Goal: Task Accomplishment & Management: Manage account settings

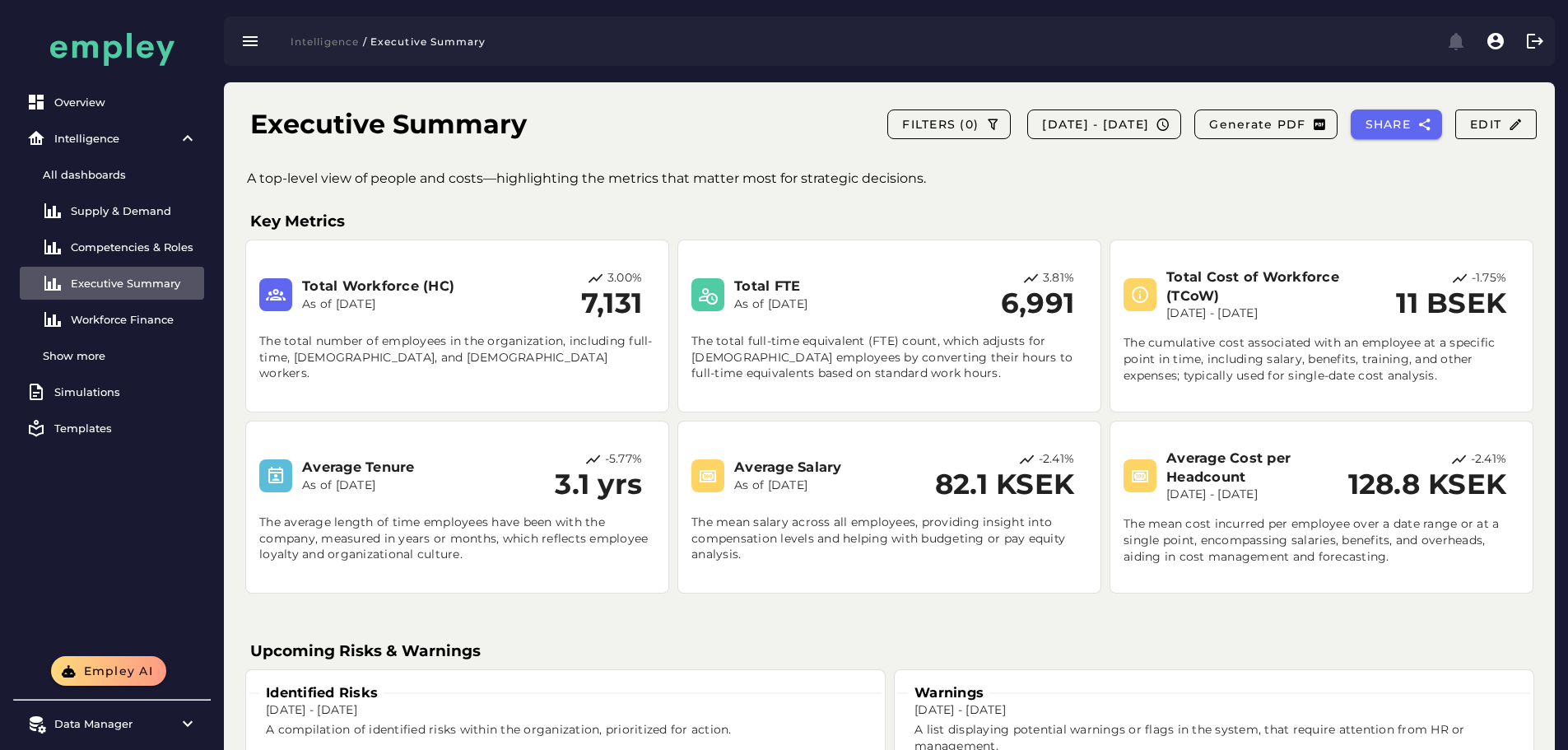
click at [922, 164] on div "Executive Summary FILTERS (0) 2023-12-30 - 2024-12-31 Generate PDF SHARE Edit A…" at bounding box center [890, 735] width 1331 height 1308
click at [874, 190] on div "A top-level view of people and costs—highlighting the metrics that matter most …" at bounding box center [902, 183] width 1337 height 30
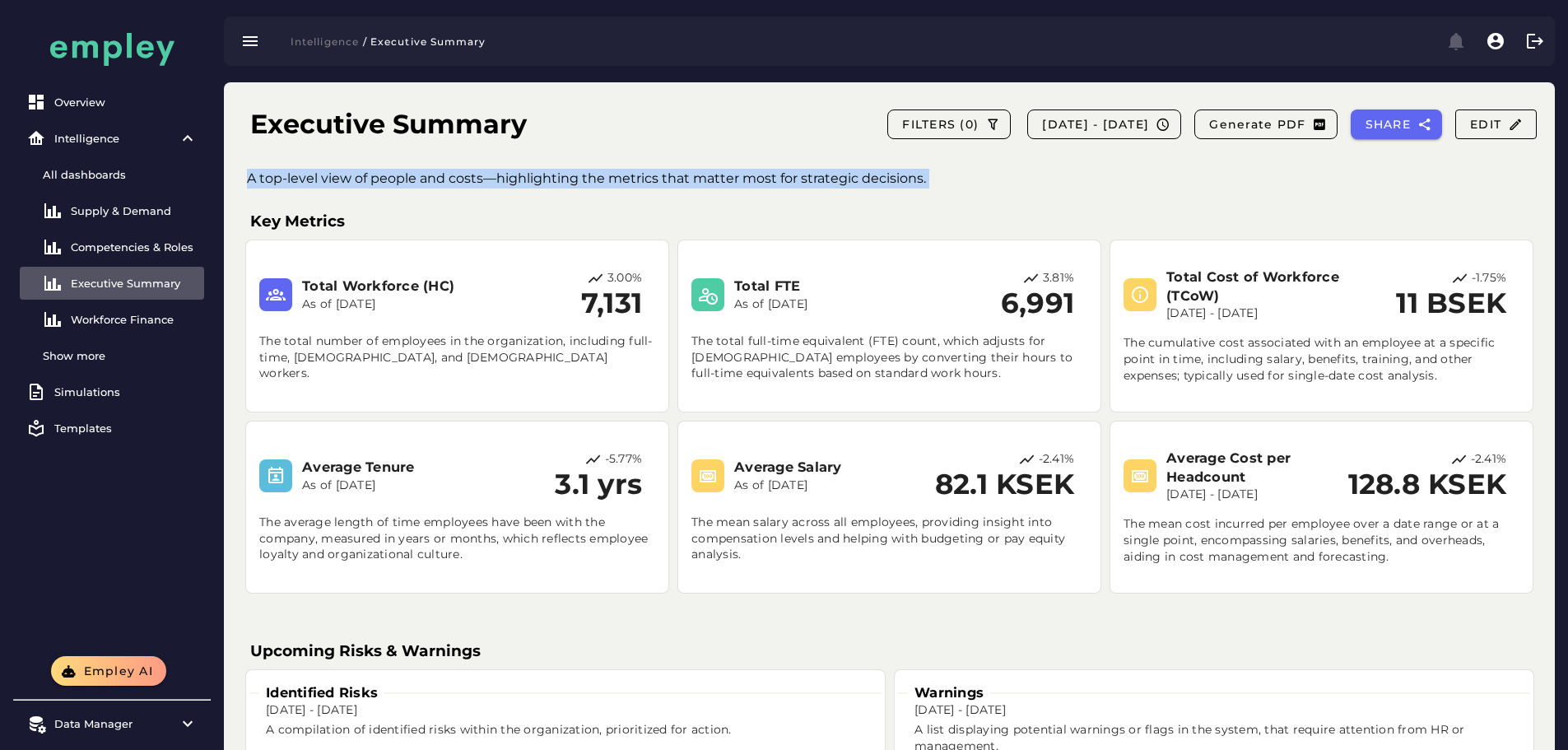
click at [874, 190] on div "A top-level view of people and costs—highlighting the metrics that matter most …" at bounding box center [902, 183] width 1337 height 30
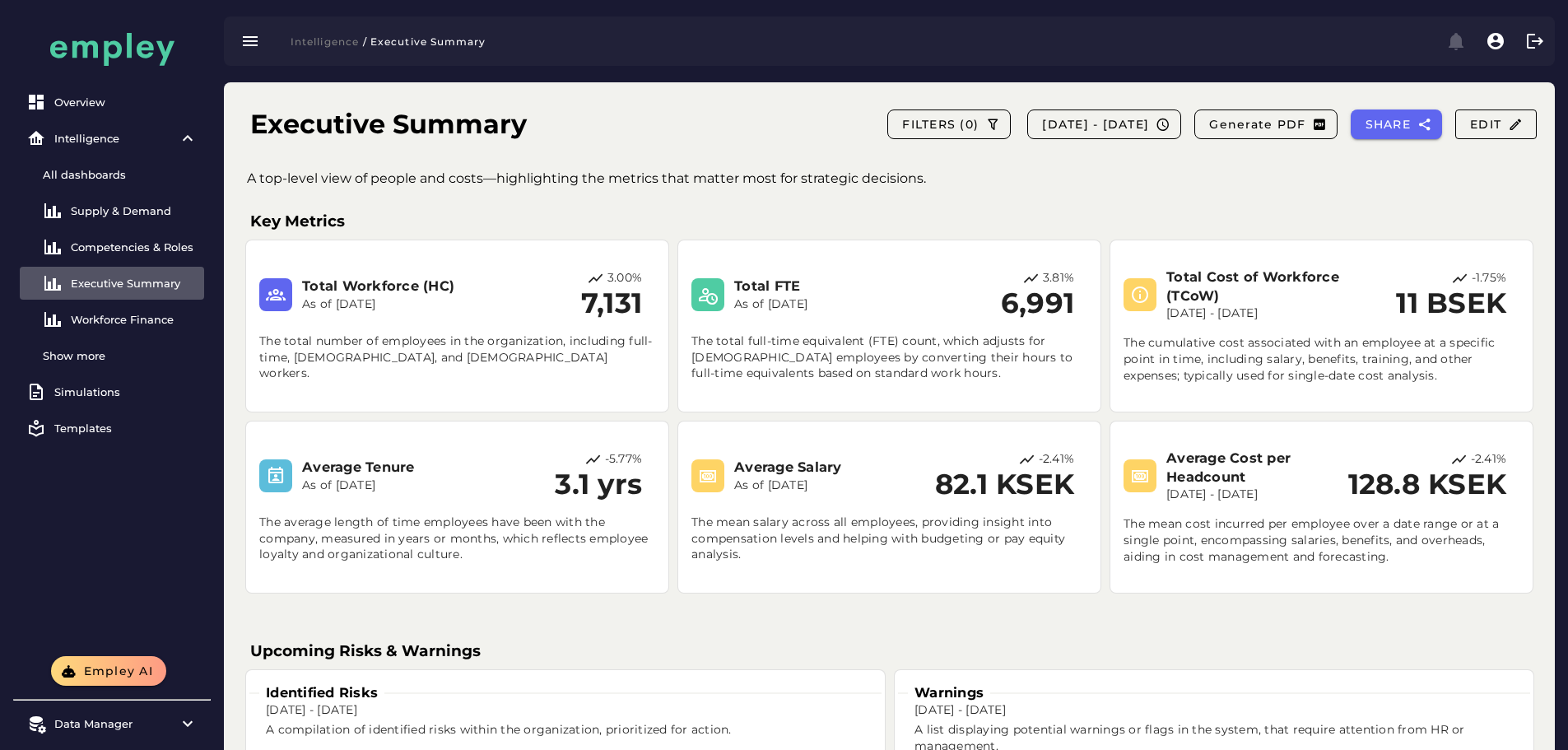
click at [870, 215] on h3 "Key Metrics" at bounding box center [890, 221] width 1278 height 23
click at [124, 174] on div "All dashboards" at bounding box center [120, 174] width 155 height 13
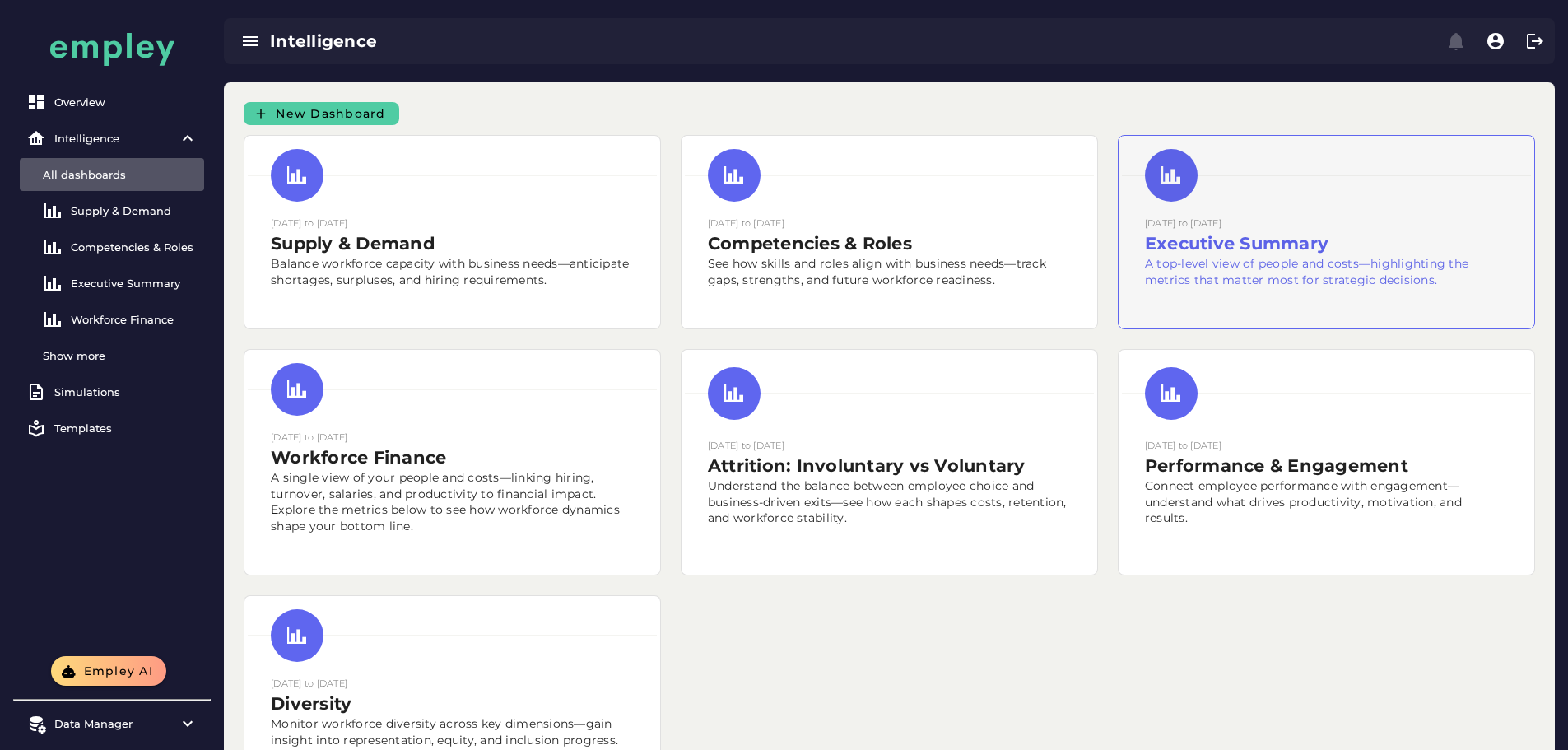
click at [1145, 289] on p "A top-level view of people and costs—highlighting the metrics that matter most …" at bounding box center [1326, 272] width 363 height 33
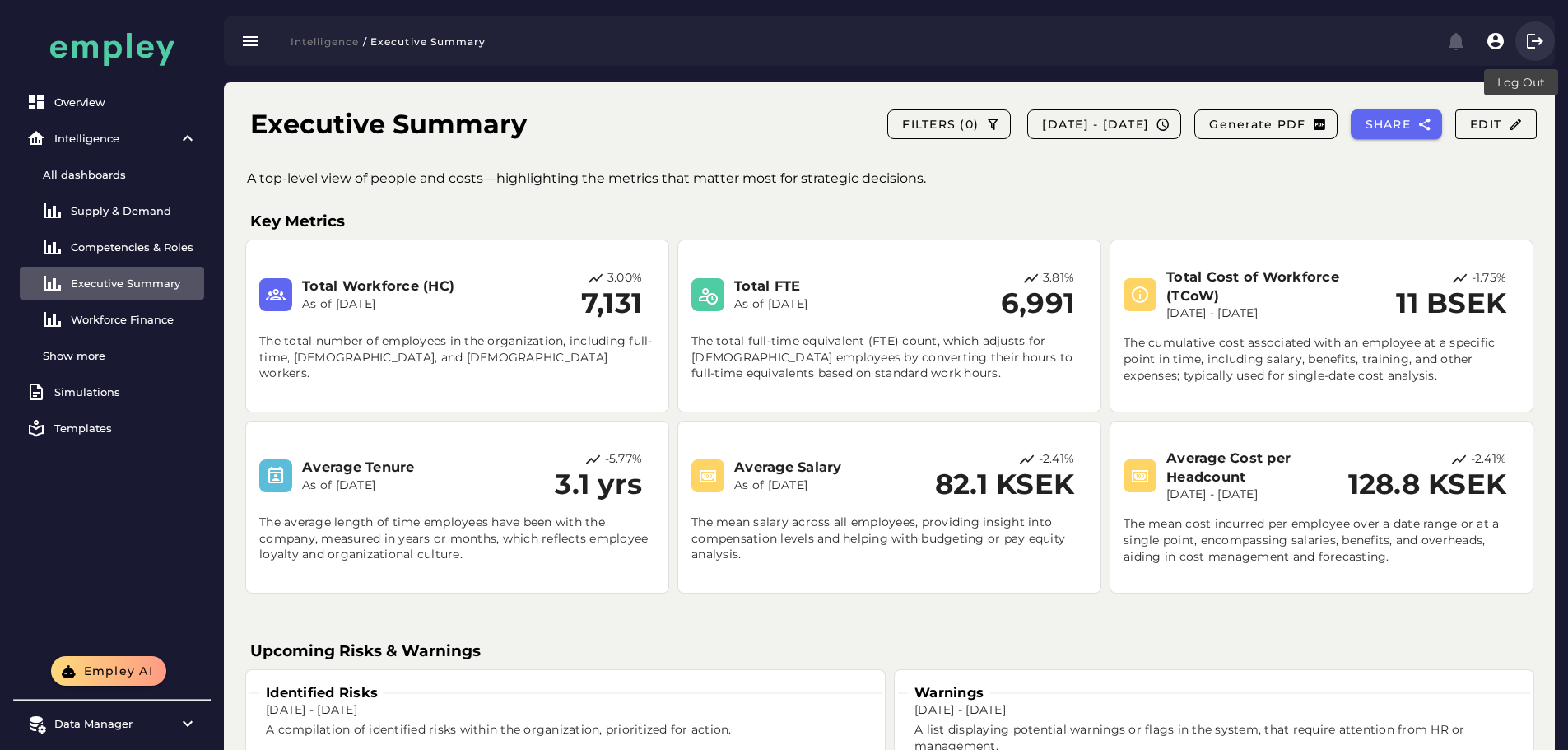
click at [1539, 41] on icon "button" at bounding box center [1535, 41] width 20 height 20
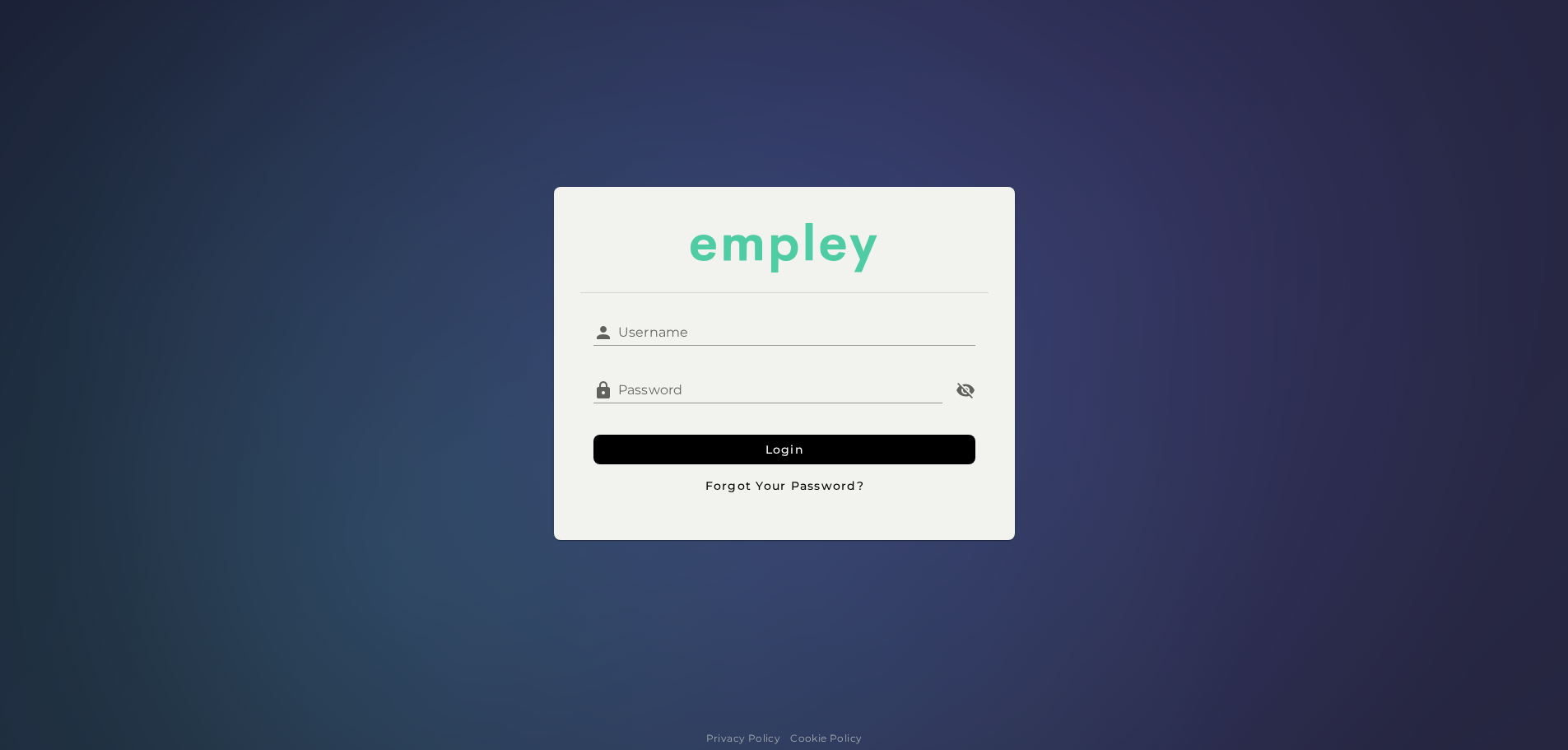
click at [678, 330] on input "Username" at bounding box center [795, 325] width 362 height 39
type input "**********"
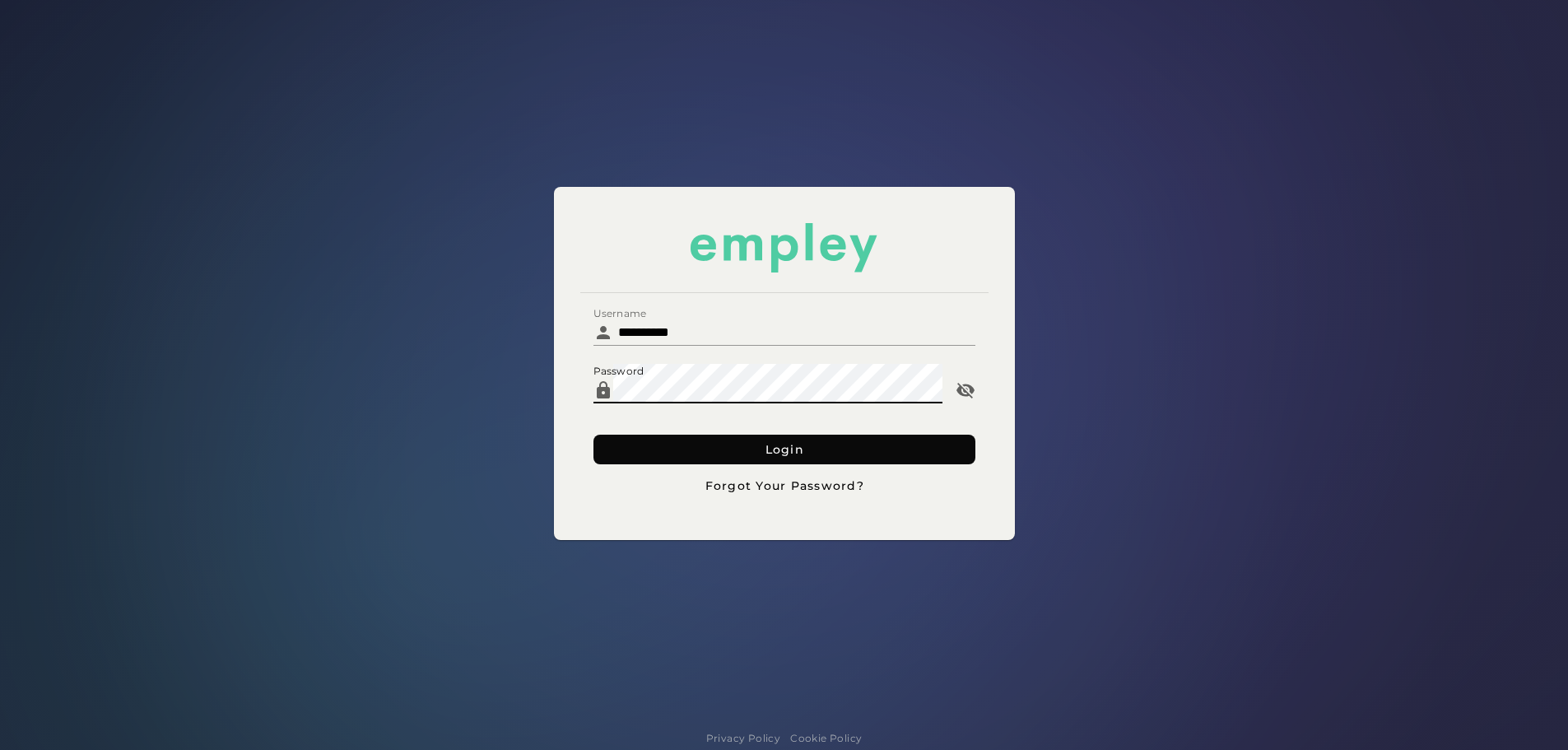
click at [643, 447] on button "Login" at bounding box center [784, 449] width 382 height 30
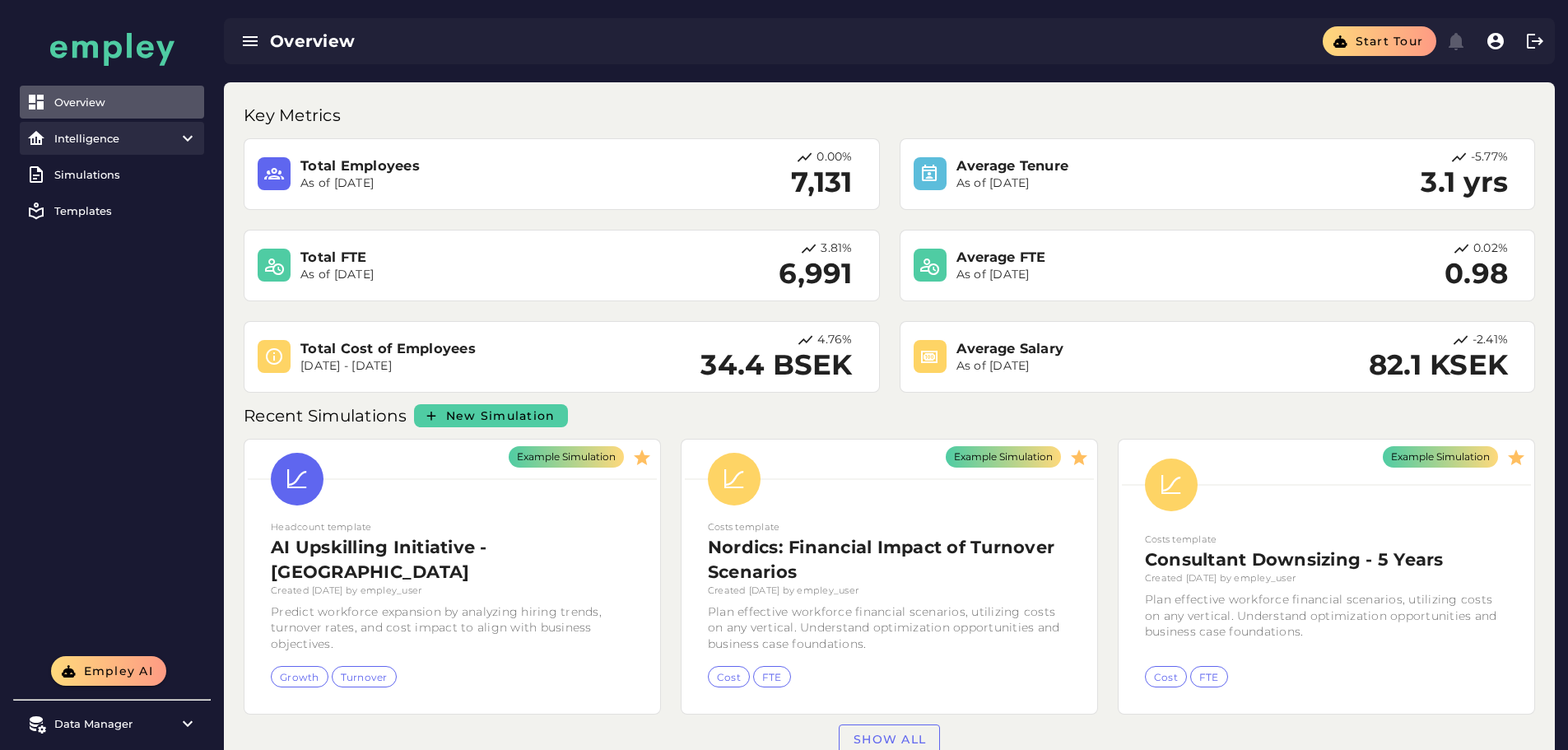
click at [139, 149] on item\) "Intelligence" at bounding box center [112, 138] width 185 height 33
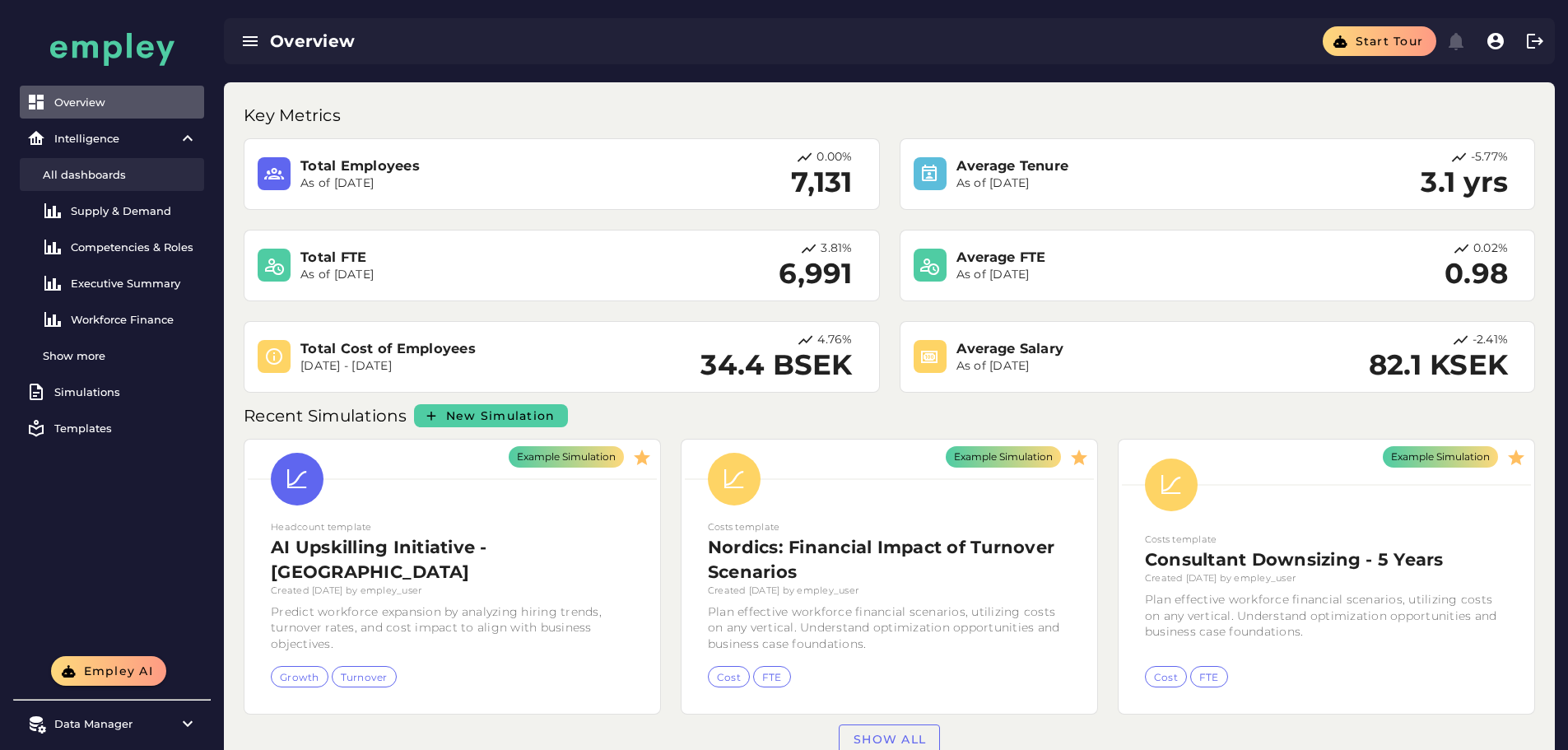
click at [85, 169] on div "All dashboards" at bounding box center [120, 174] width 155 height 13
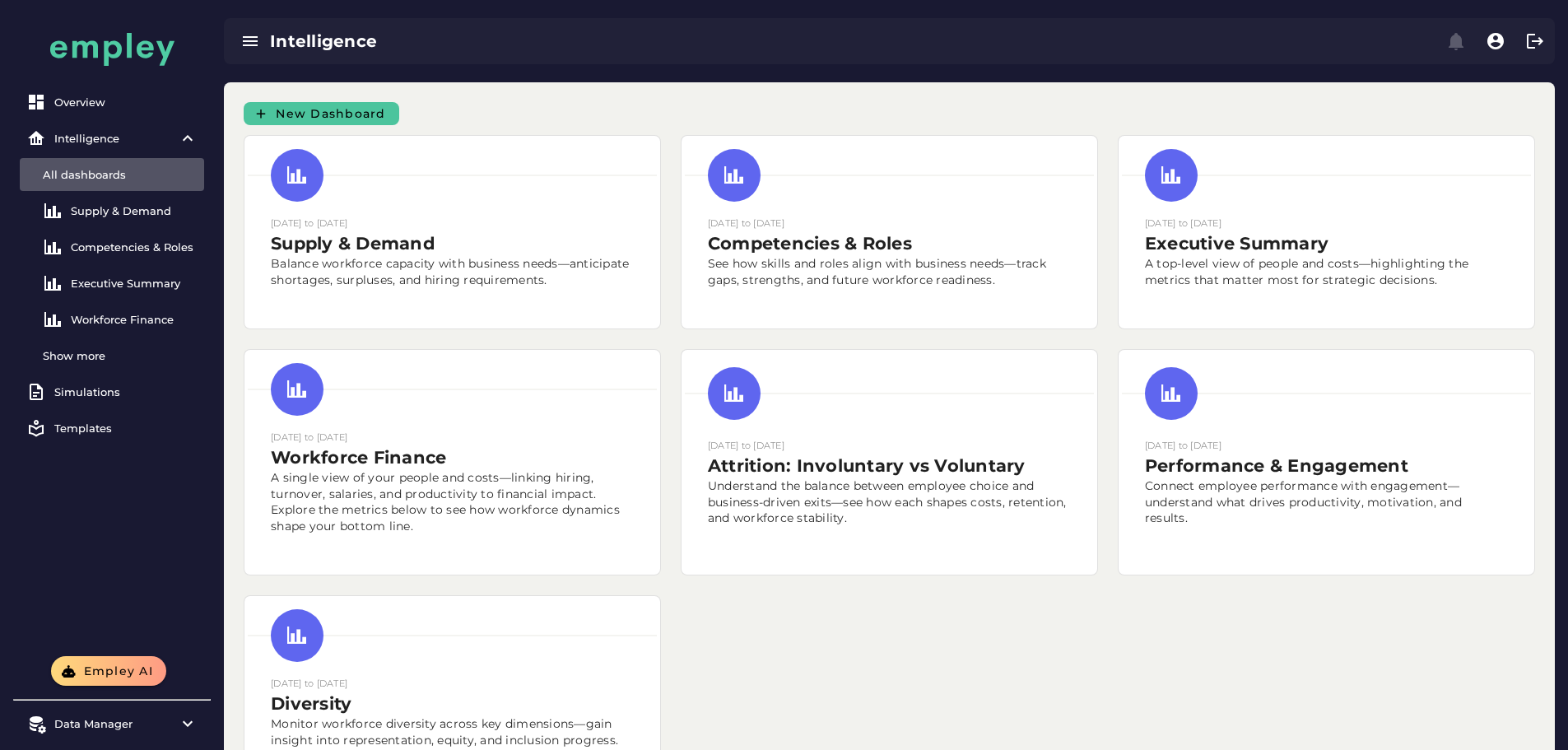
click at [375, 114] on span "New Dashboard" at bounding box center [331, 113] width 111 height 15
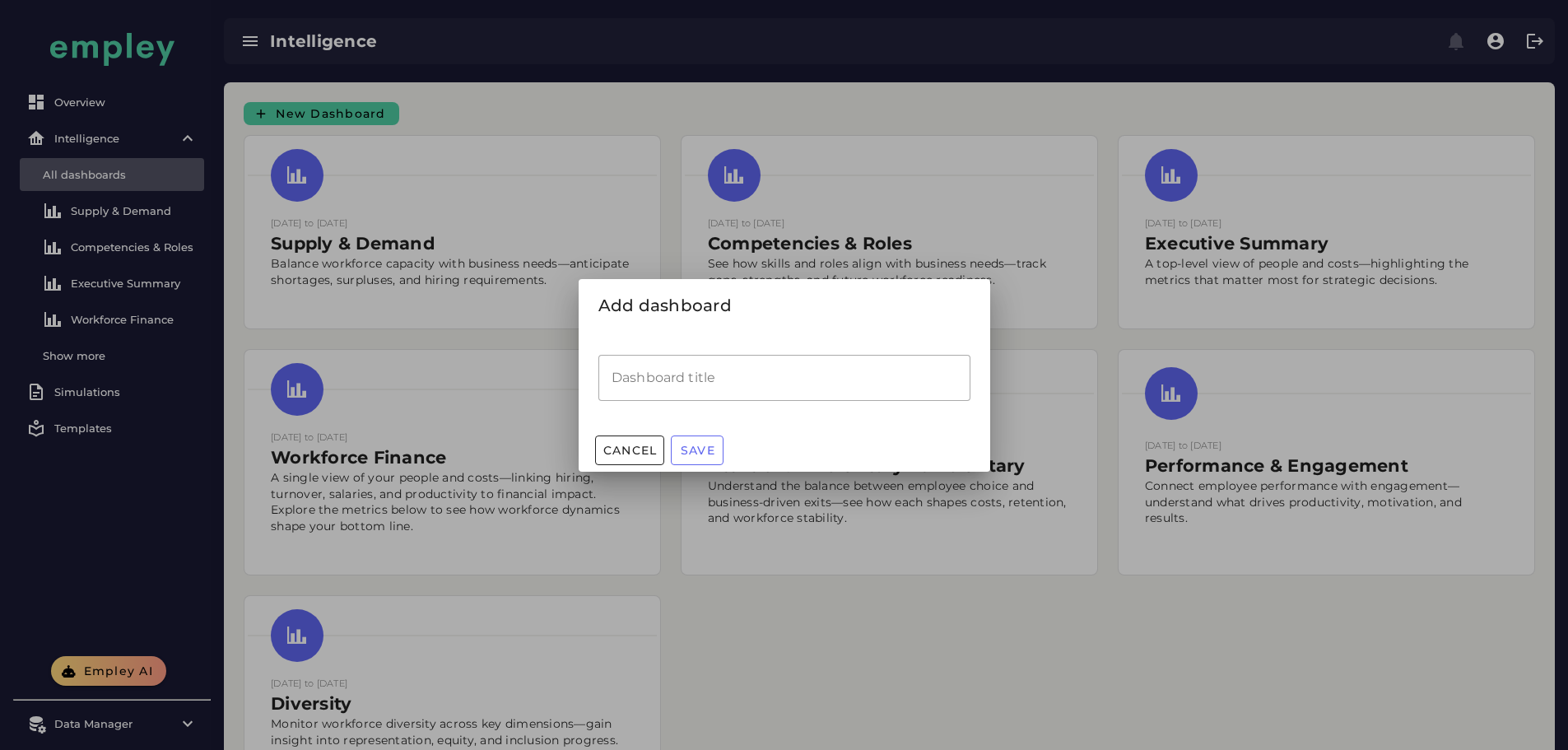
click at [745, 378] on input "Dashboard title" at bounding box center [784, 378] width 372 height 46
type input "*****"
click at [708, 453] on span "Save" at bounding box center [697, 449] width 35 height 15
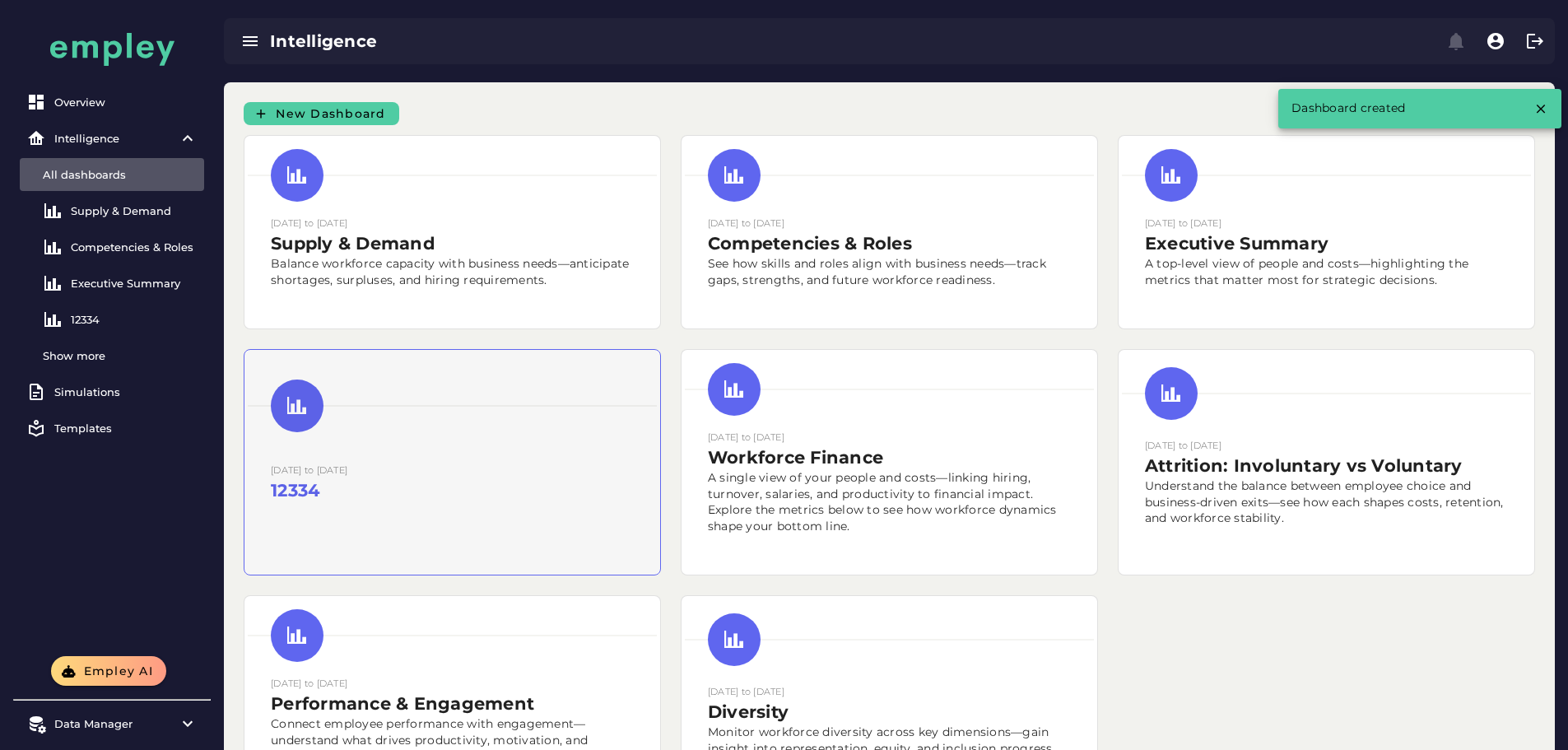
click at [634, 502] on div at bounding box center [452, 519] width 363 height 33
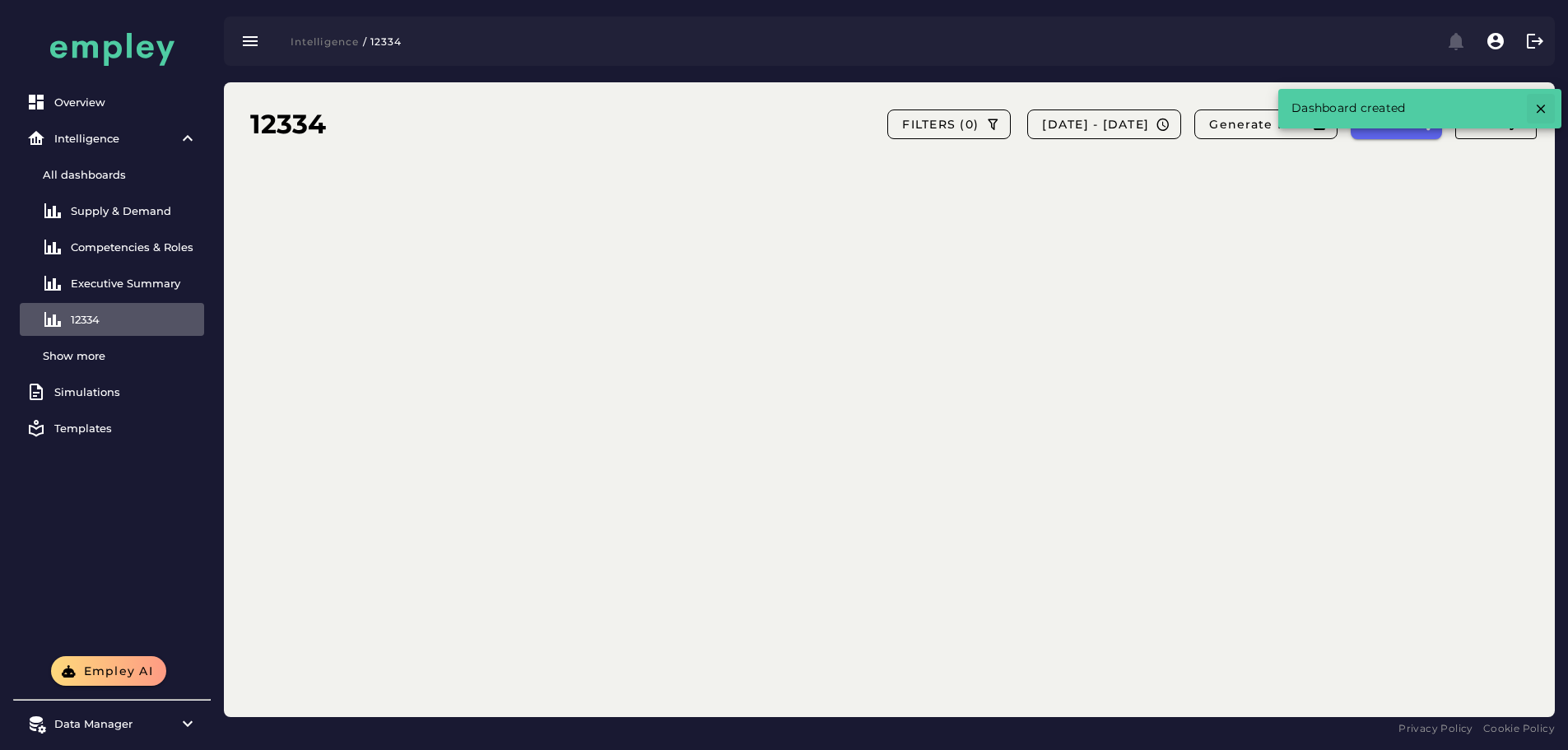
click at [1539, 113] on icon "button" at bounding box center [1541, 108] width 15 height 15
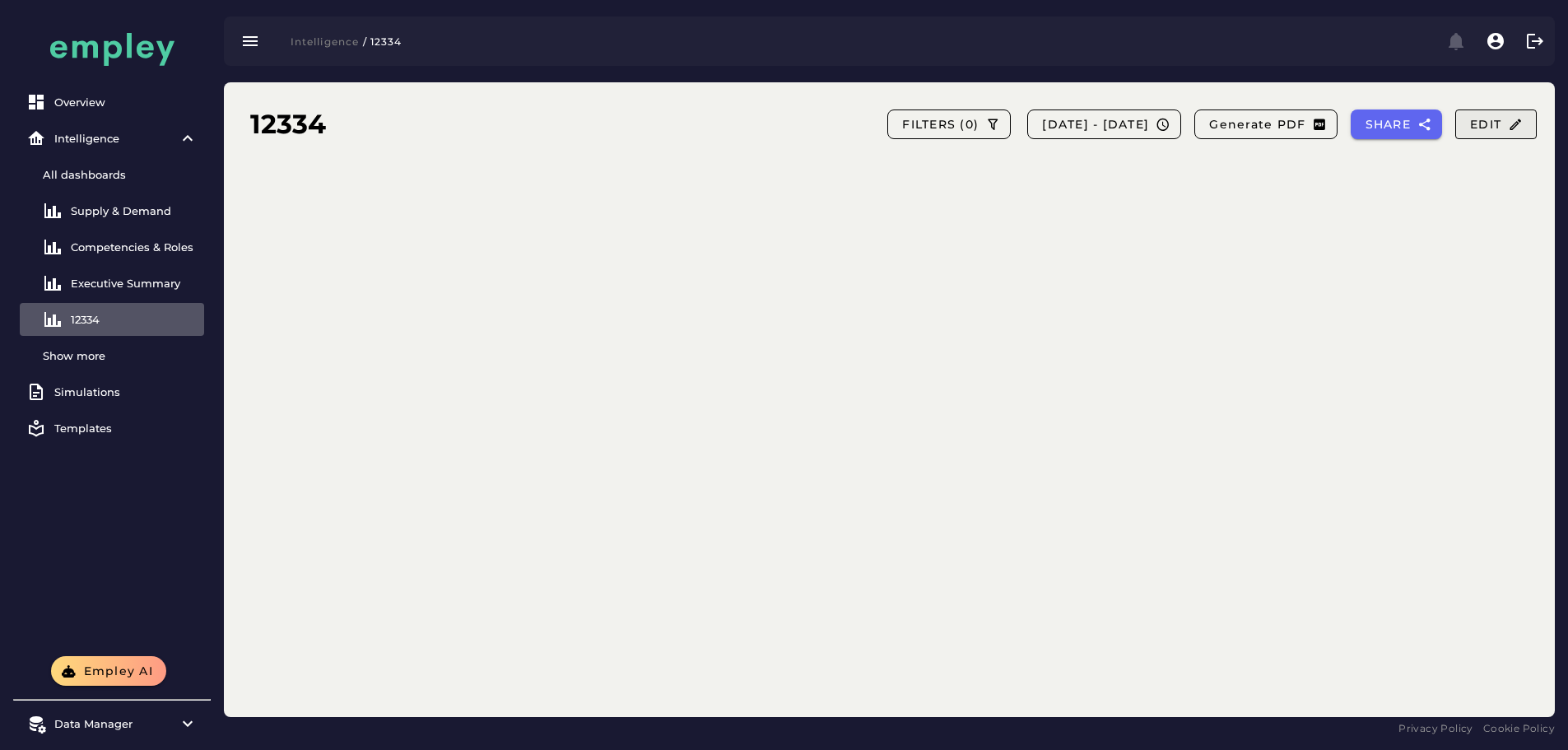
click at [1493, 127] on span "Edit" at bounding box center [1496, 124] width 54 height 15
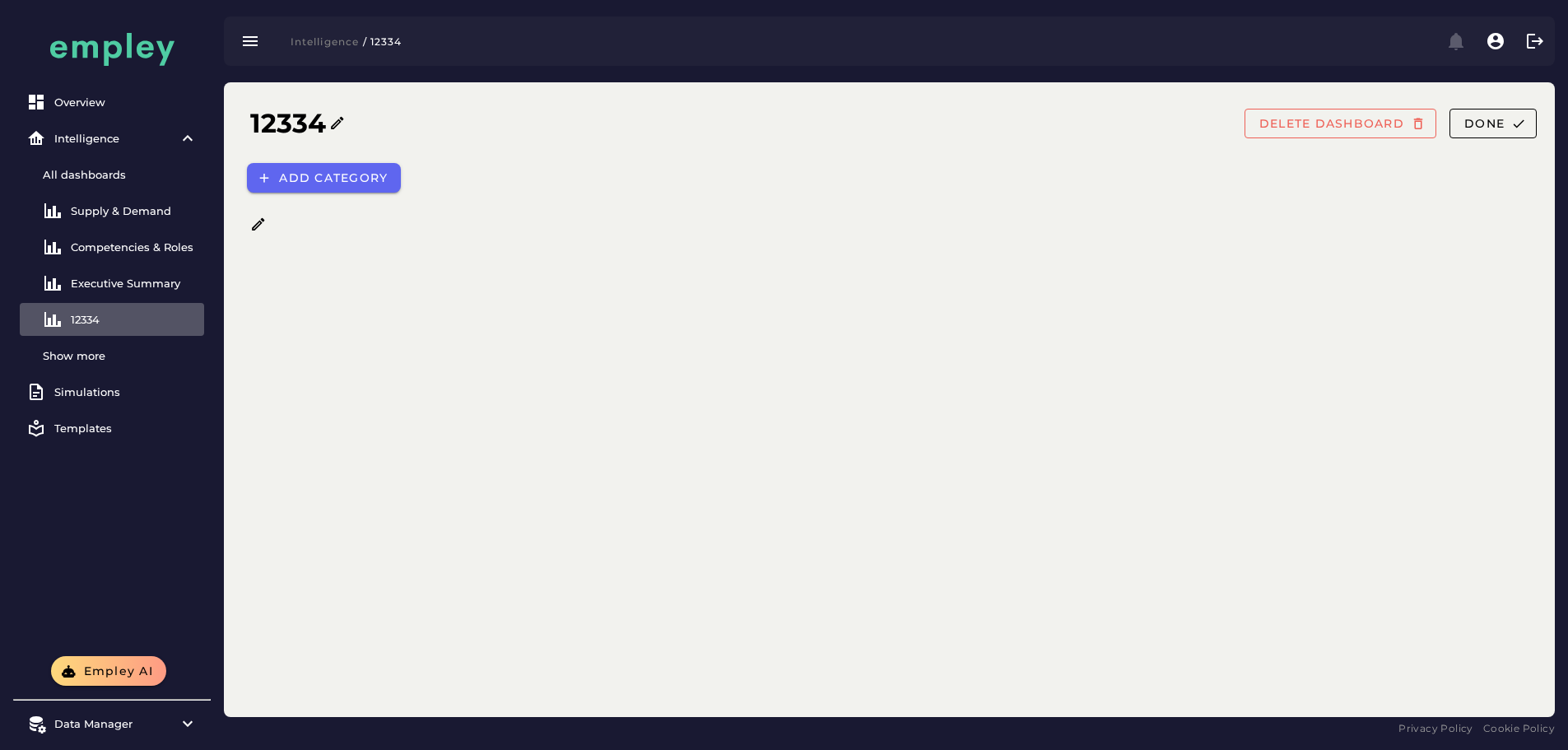
click at [273, 220] on div at bounding box center [902, 224] width 1312 height 16
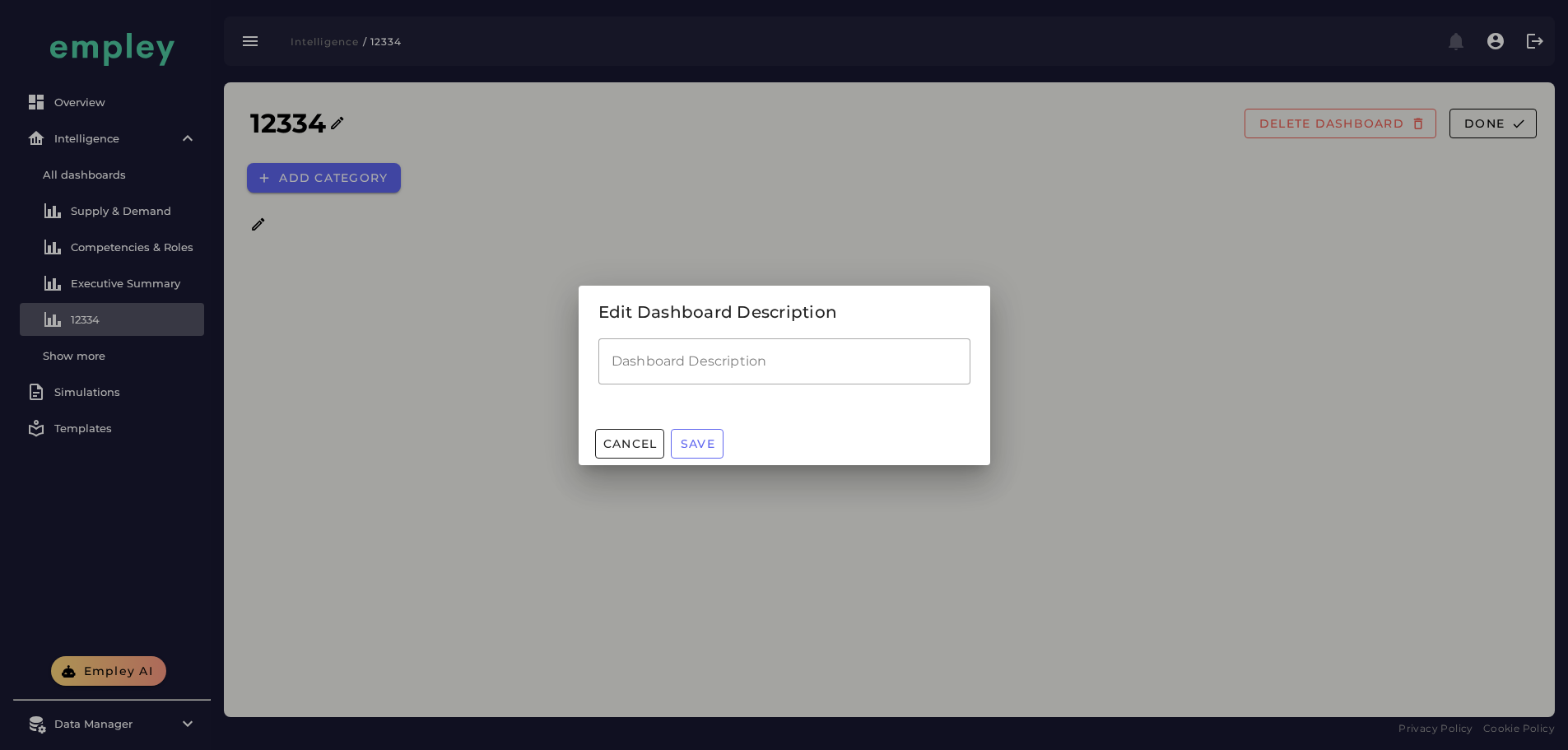
click at [261, 226] on div at bounding box center [784, 375] width 1568 height 750
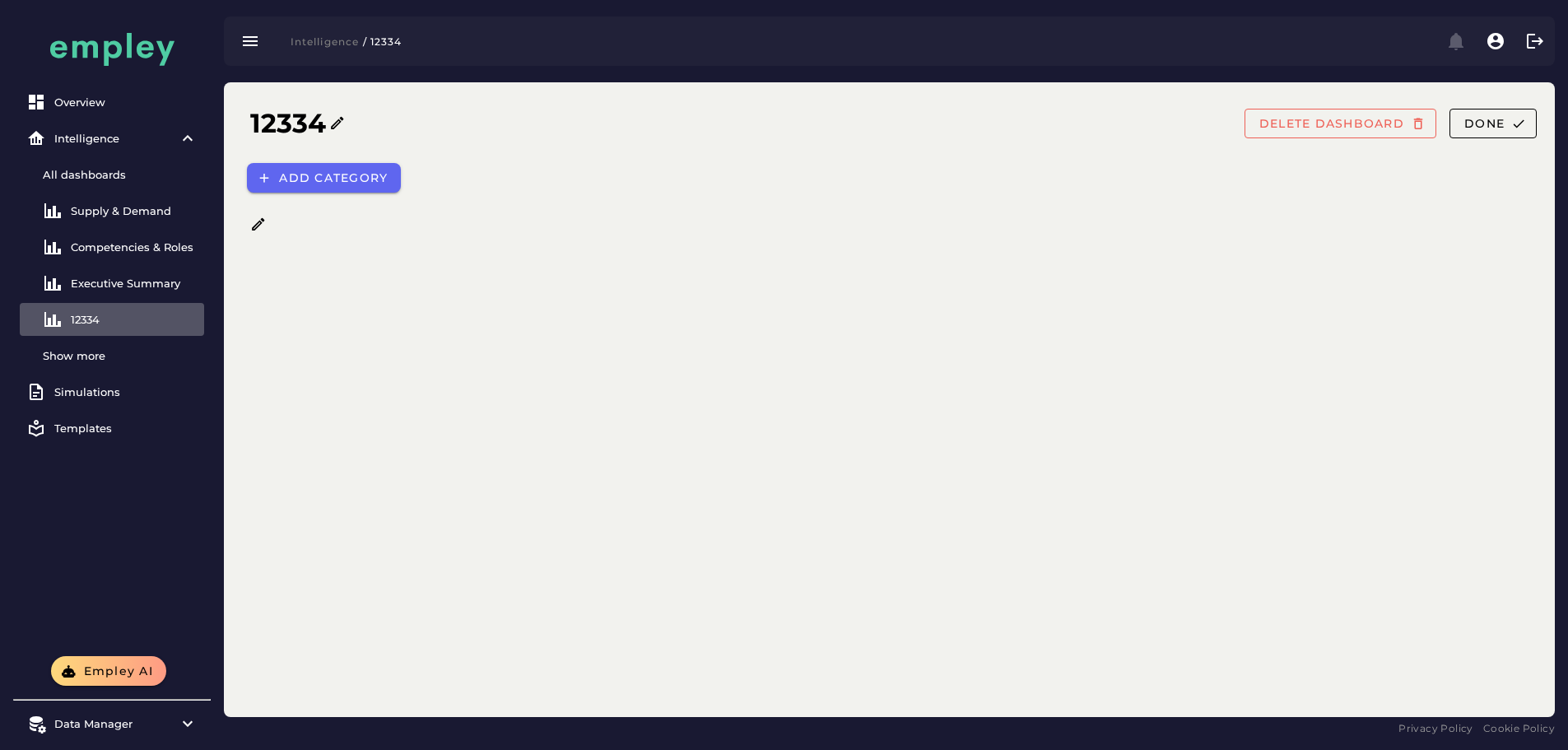
click at [250, 228] on div at bounding box center [902, 224] width 1312 height 16
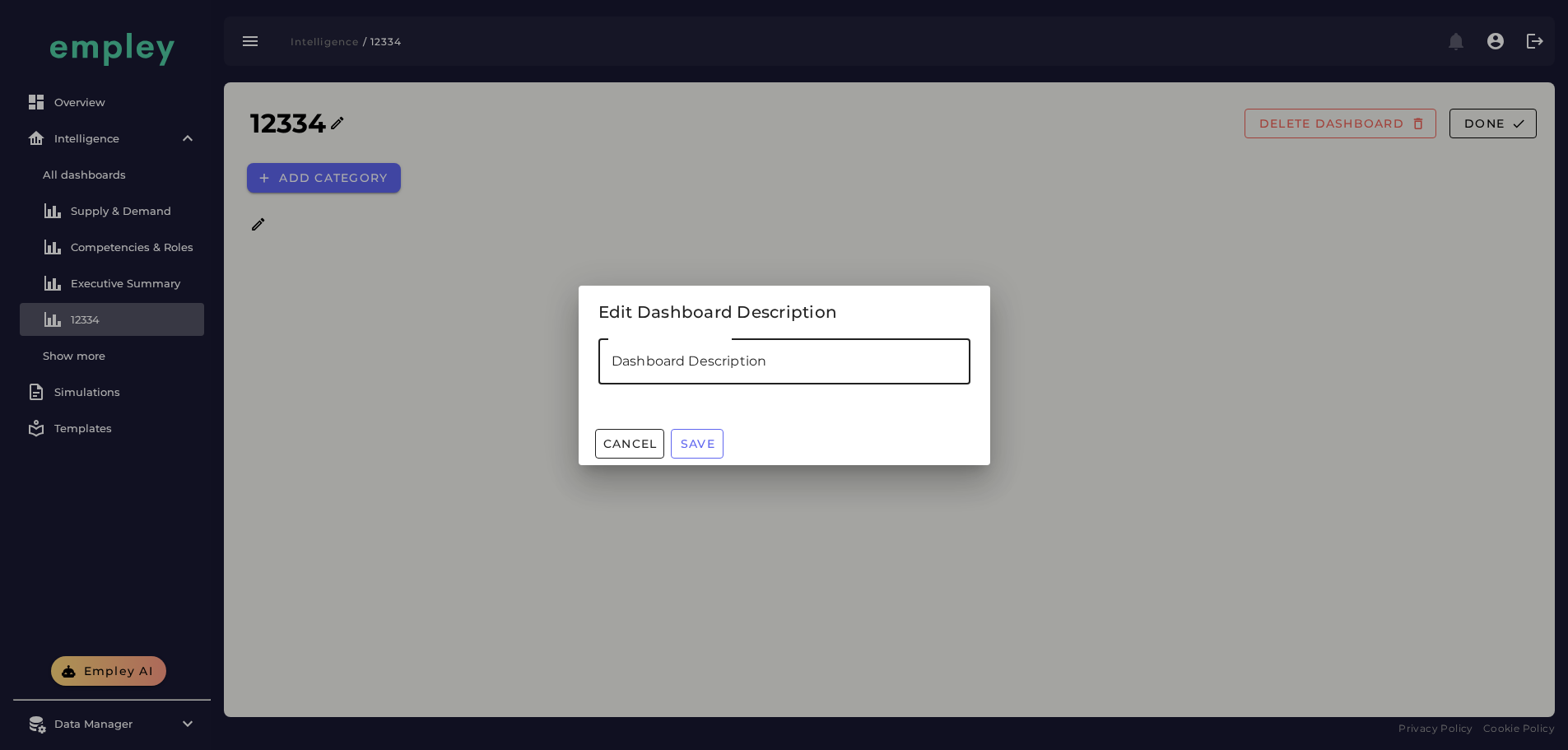
click at [704, 370] on input "Dashboard Description" at bounding box center [784, 361] width 372 height 46
type input "***"
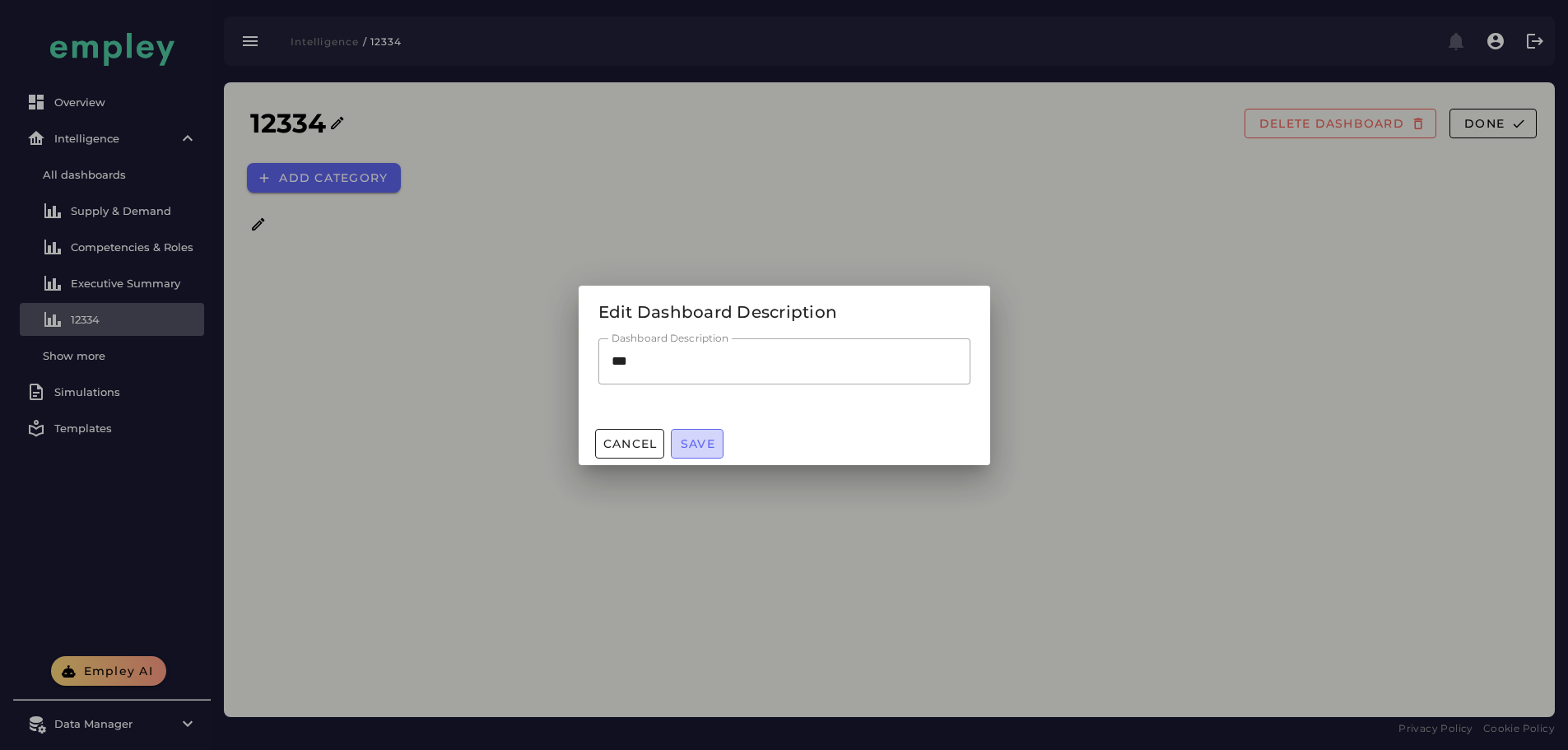
click at [713, 438] on span "Save" at bounding box center [697, 443] width 35 height 15
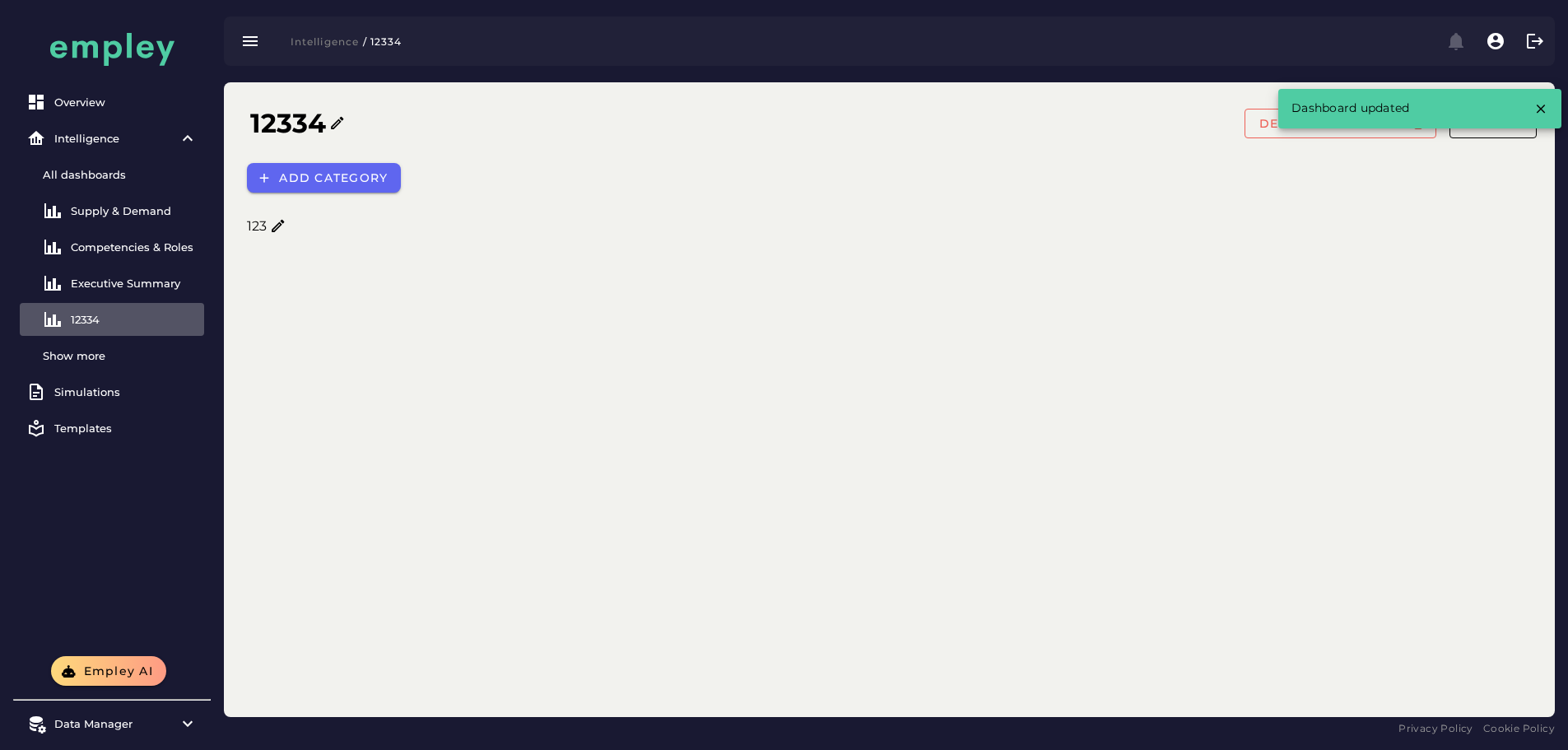
click at [1449, 190] on div "Add category" at bounding box center [893, 178] width 1313 height 50
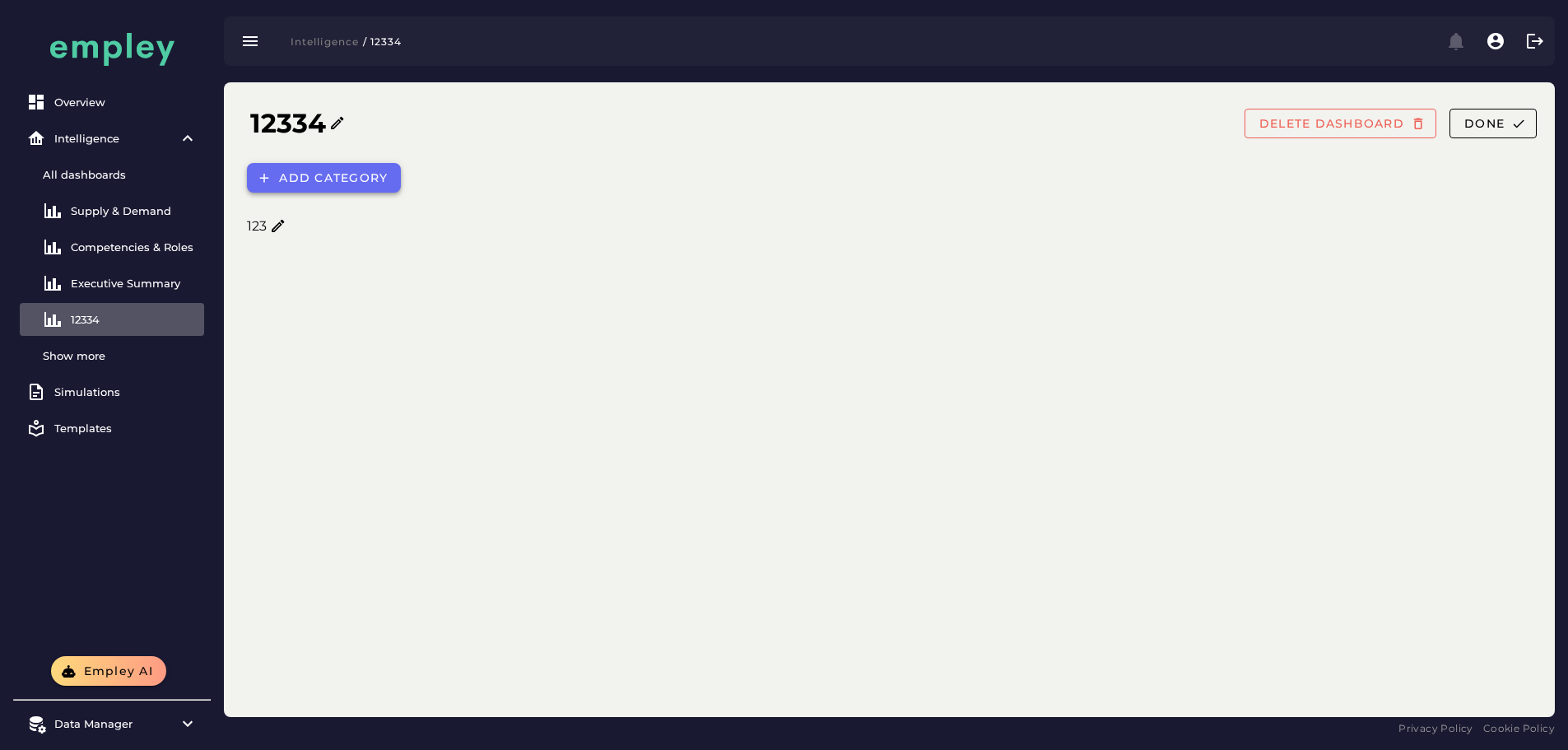
click at [268, 182] on icon "button" at bounding box center [264, 177] width 15 height 15
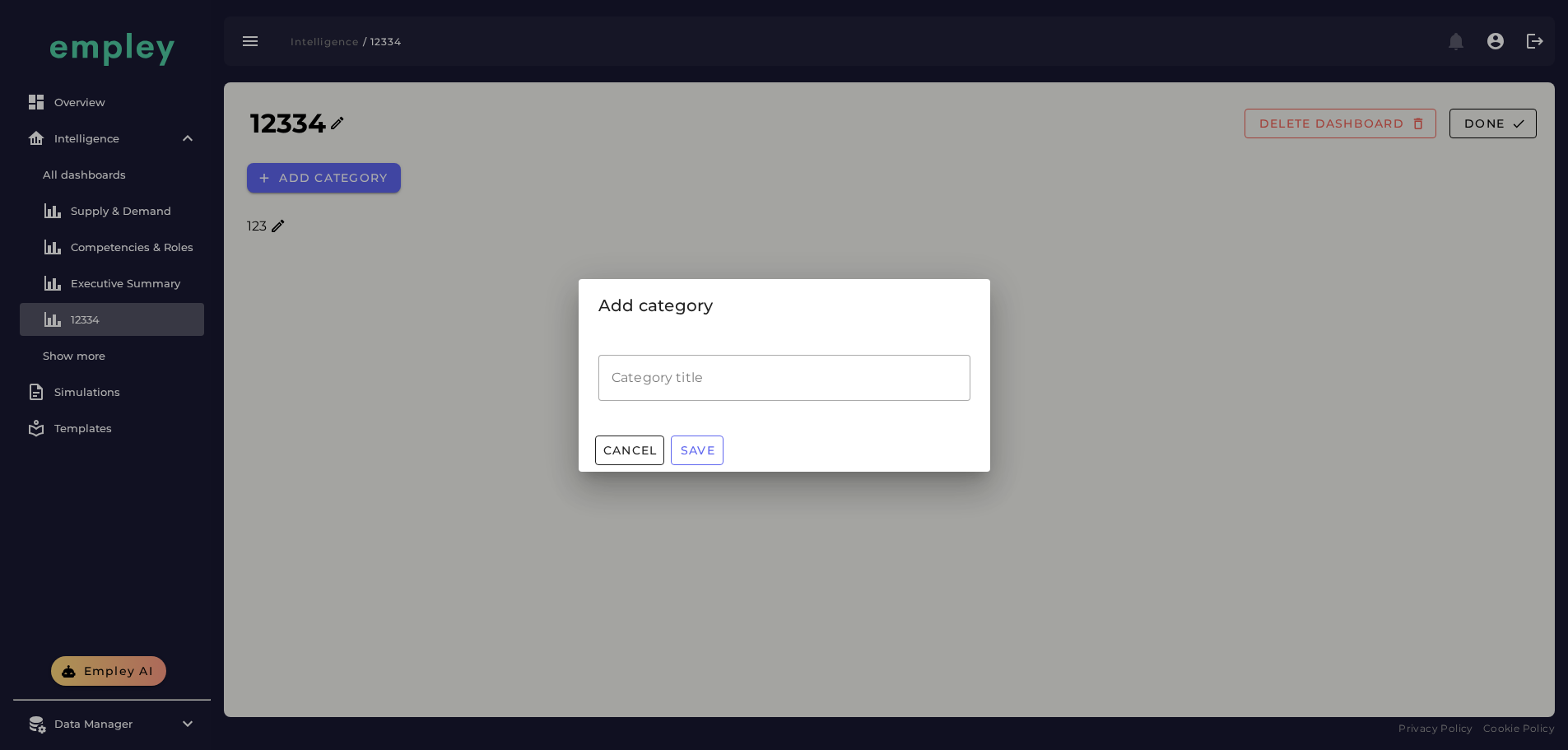
click at [693, 375] on input "Category title" at bounding box center [784, 378] width 372 height 46
type input "***"
click at [707, 448] on span "Save" at bounding box center [697, 449] width 35 height 15
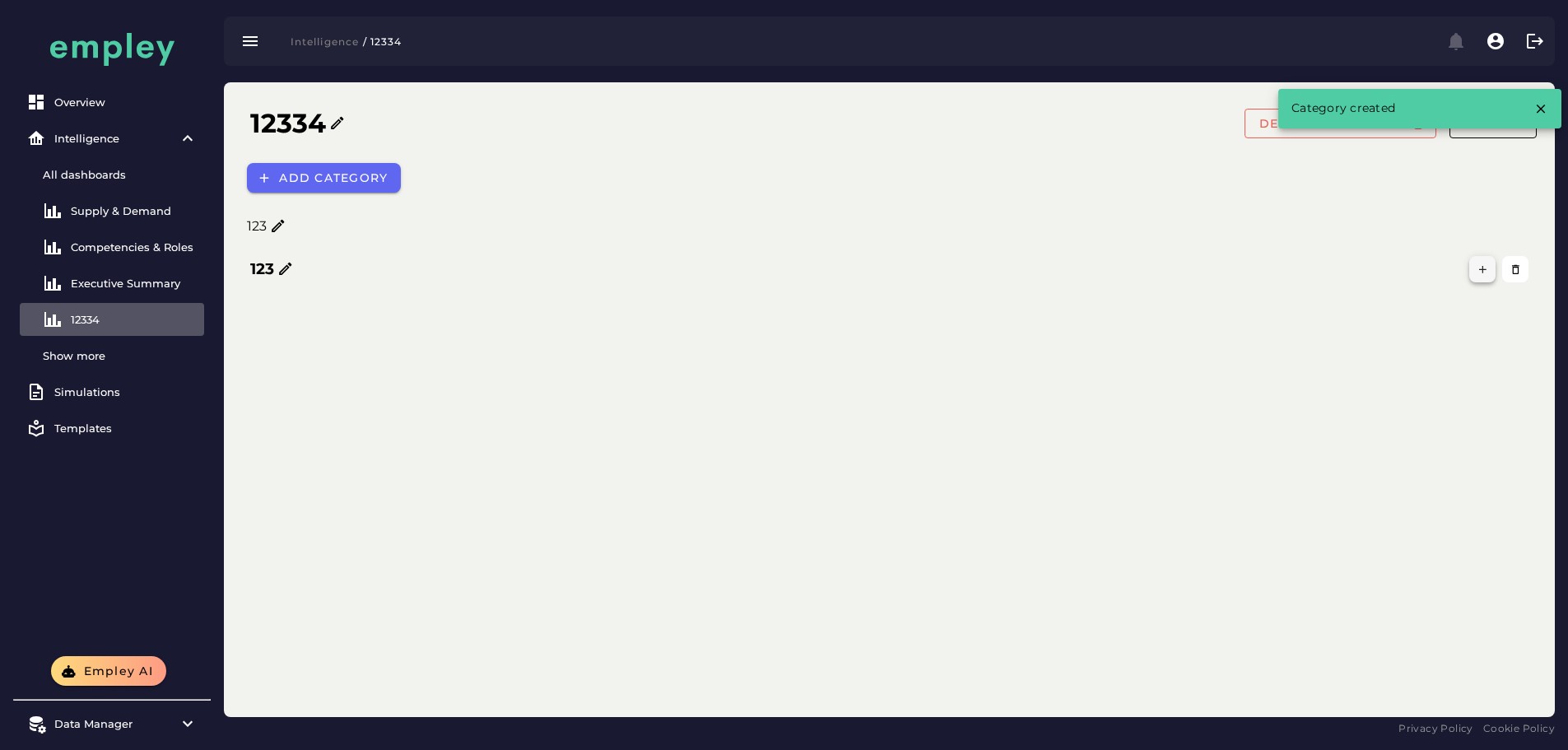
click at [1475, 266] on button "button" at bounding box center [1483, 269] width 26 height 26
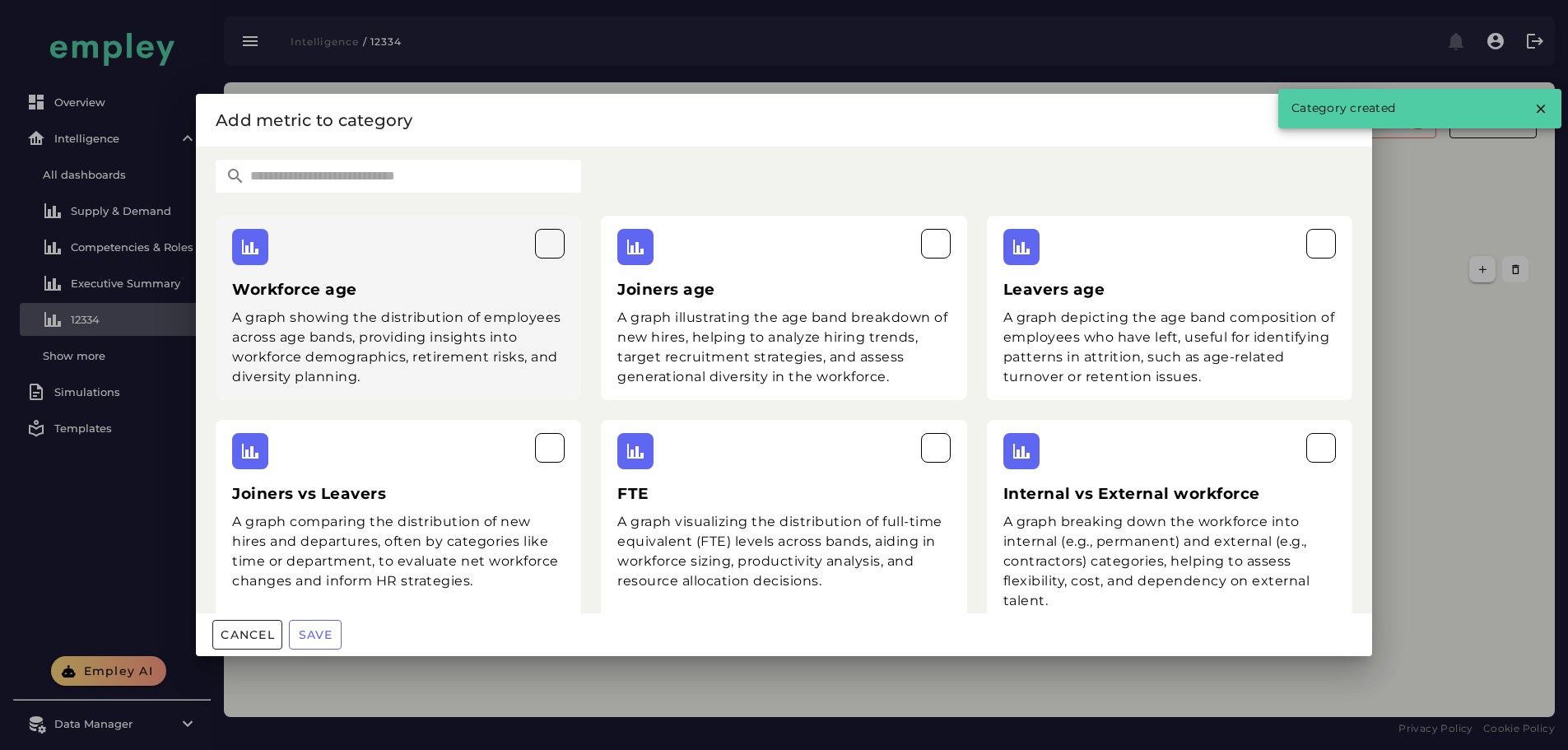
click at [468, 311] on div "A graph showing the distribution of employees across age bands, providing insig…" at bounding box center [398, 347] width 332 height 79
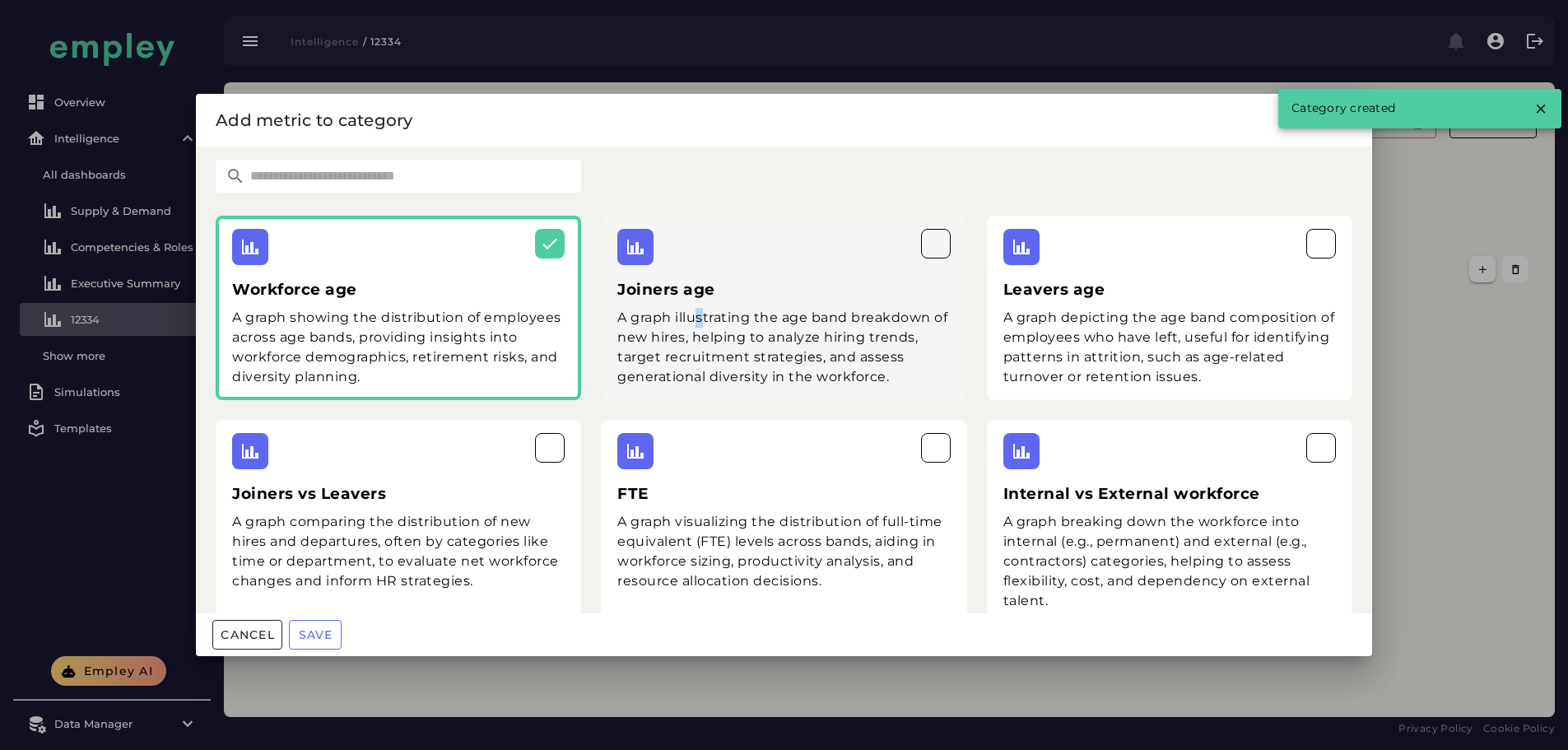
click at [697, 304] on div "Joiners age A graph illustrating the age band breakdown of new hires, helping t…" at bounding box center [784, 308] width 366 height 185
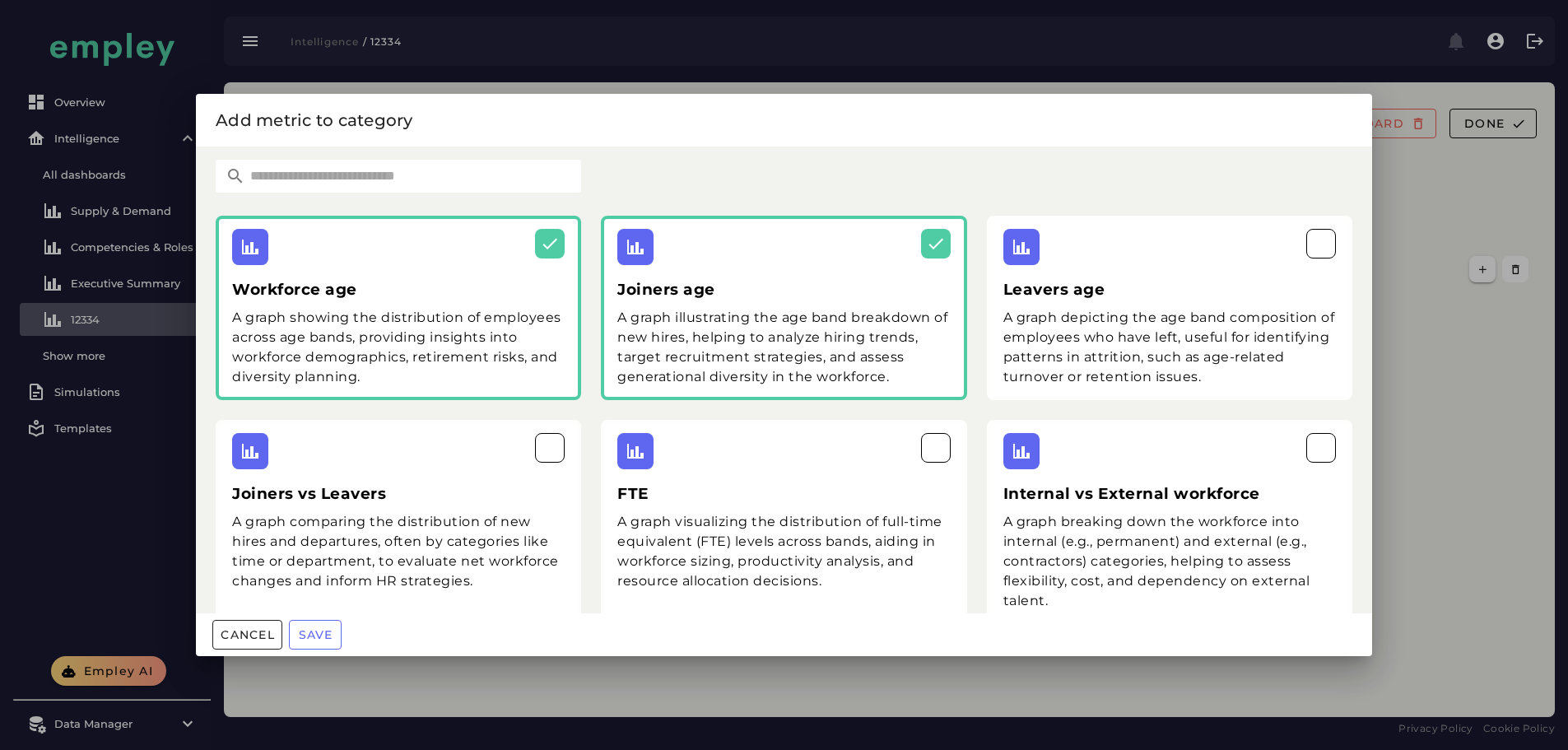
click at [343, 641] on div "Cancel Save" at bounding box center [784, 635] width 1177 height 43
click at [324, 635] on span "Save" at bounding box center [314, 634] width 35 height 15
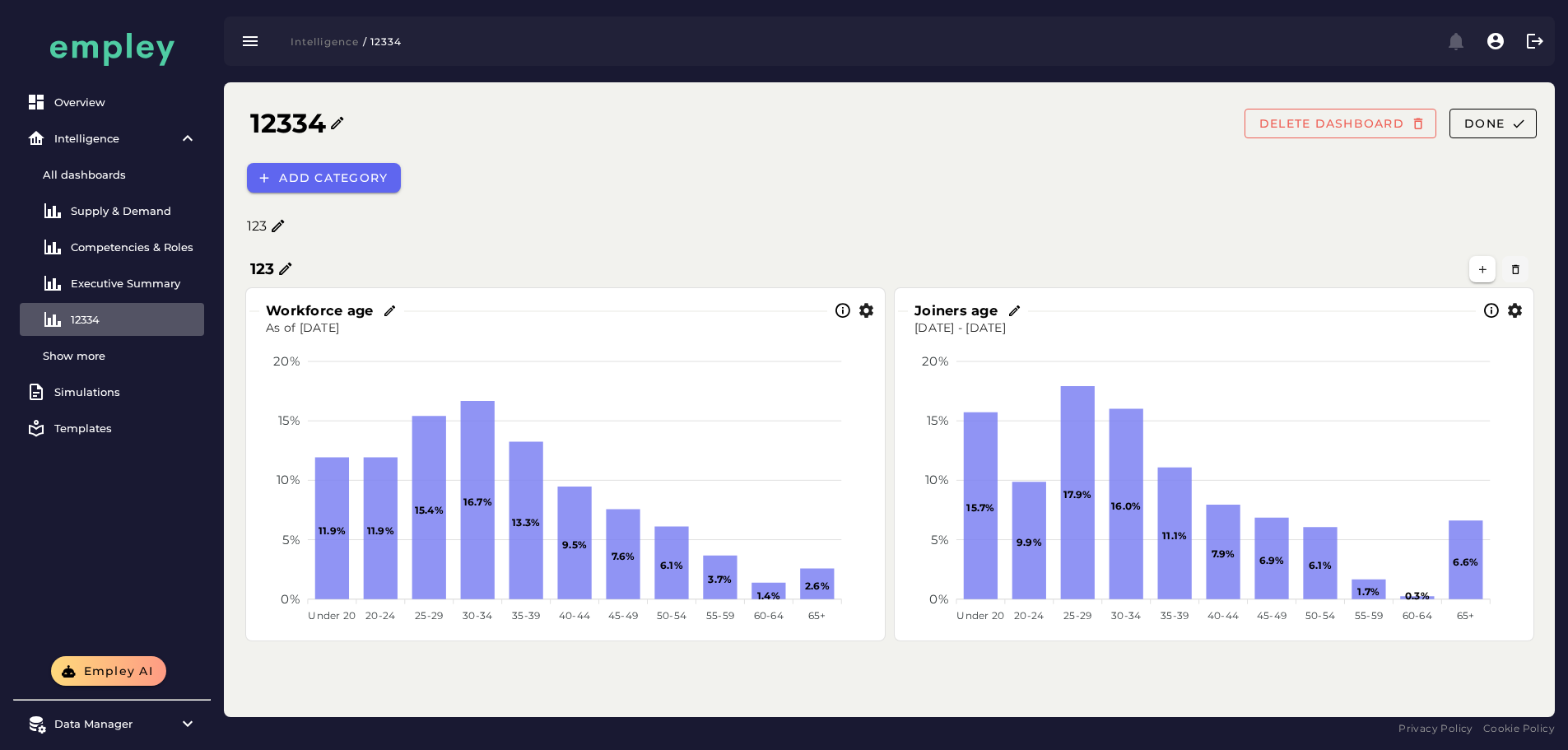
click at [1515, 258] on button "button" at bounding box center [1515, 269] width 26 height 26
click at [1514, 263] on icon "button" at bounding box center [1516, 269] width 12 height 12
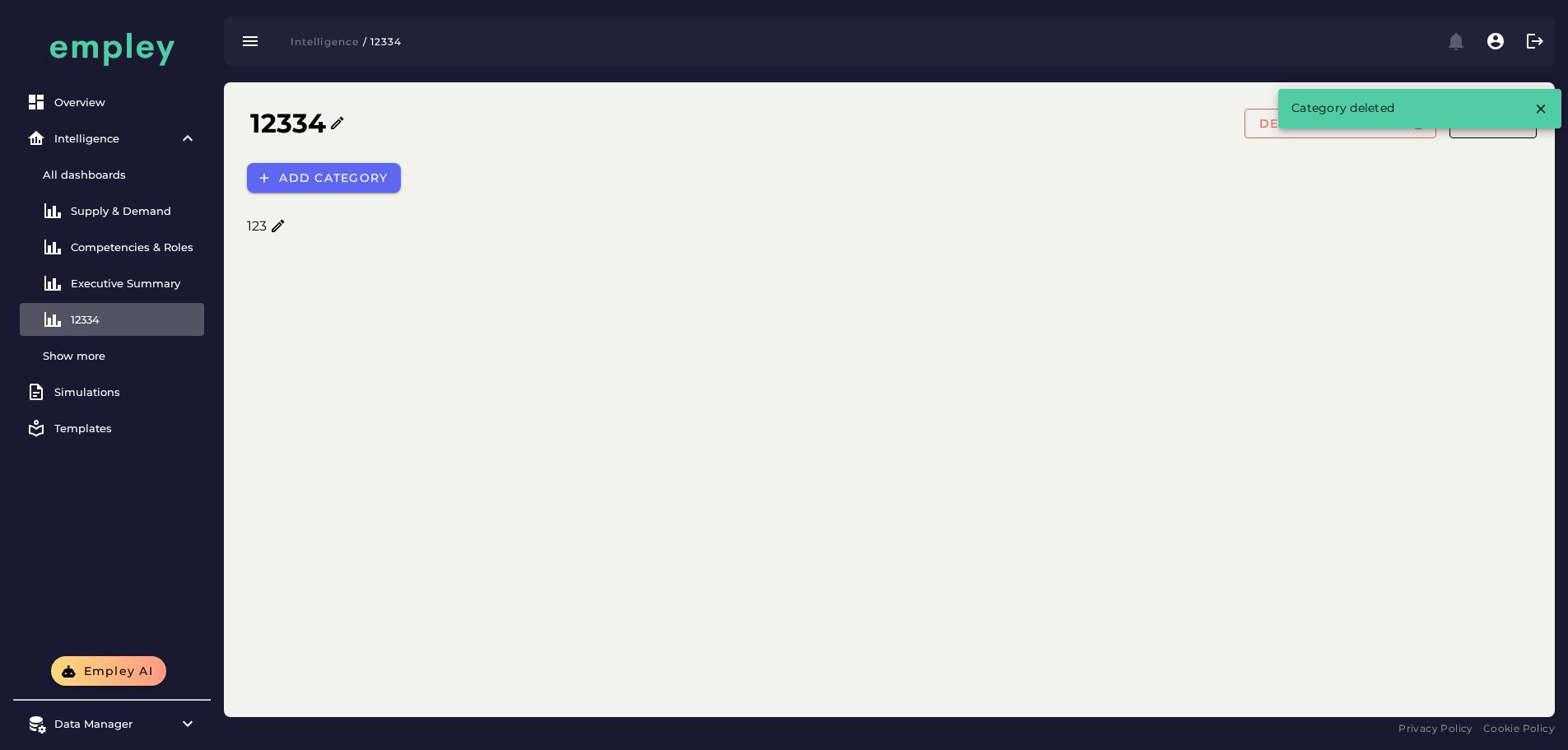
drag, startPoint x: 1545, startPoint y: 104, endPoint x: 1504, endPoint y: 131, distance: 49.1
click at [1546, 104] on icon "button" at bounding box center [1541, 108] width 15 height 15
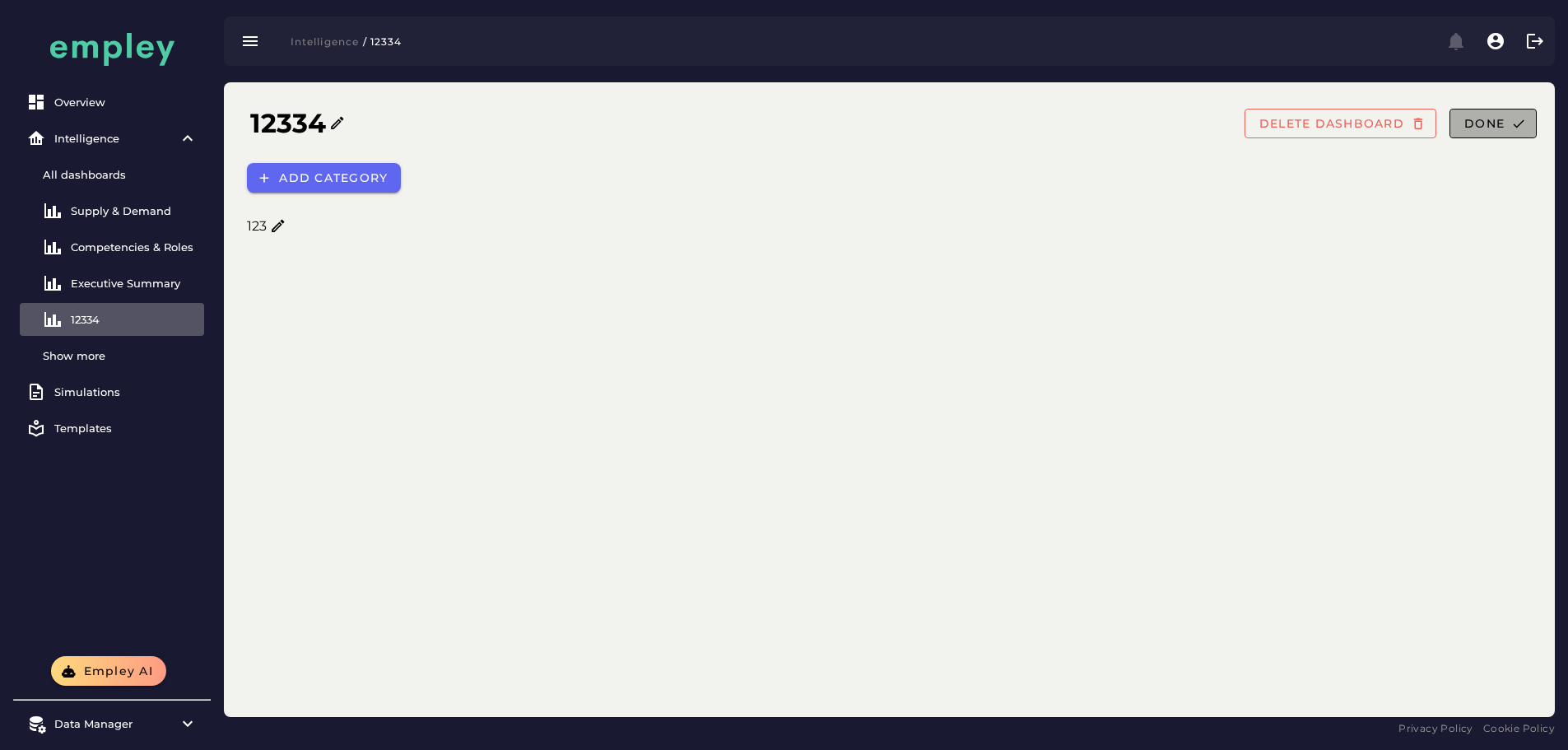
click at [1497, 132] on button "Done" at bounding box center [1493, 123] width 87 height 30
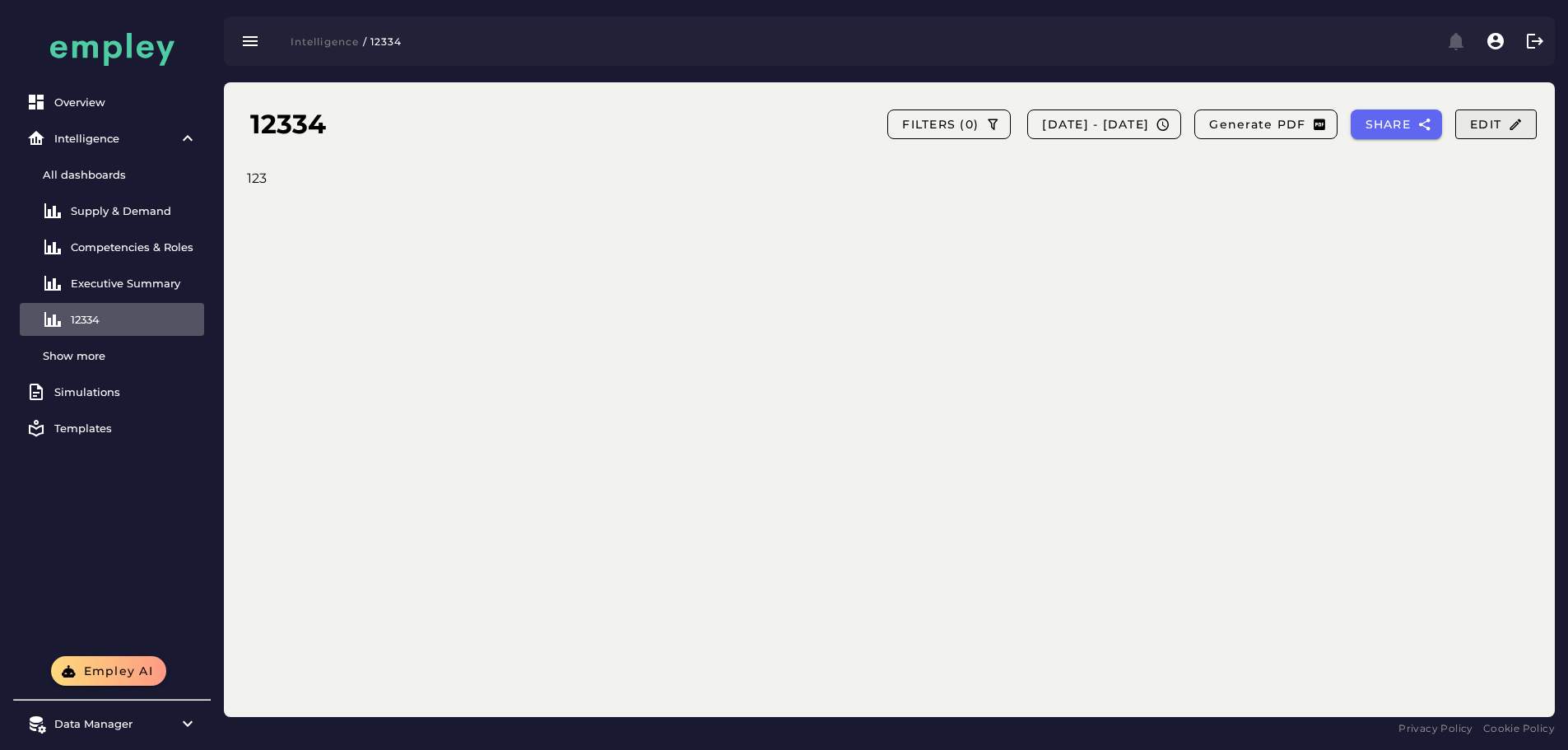
click at [1472, 130] on span "Edit" at bounding box center [1496, 124] width 54 height 15
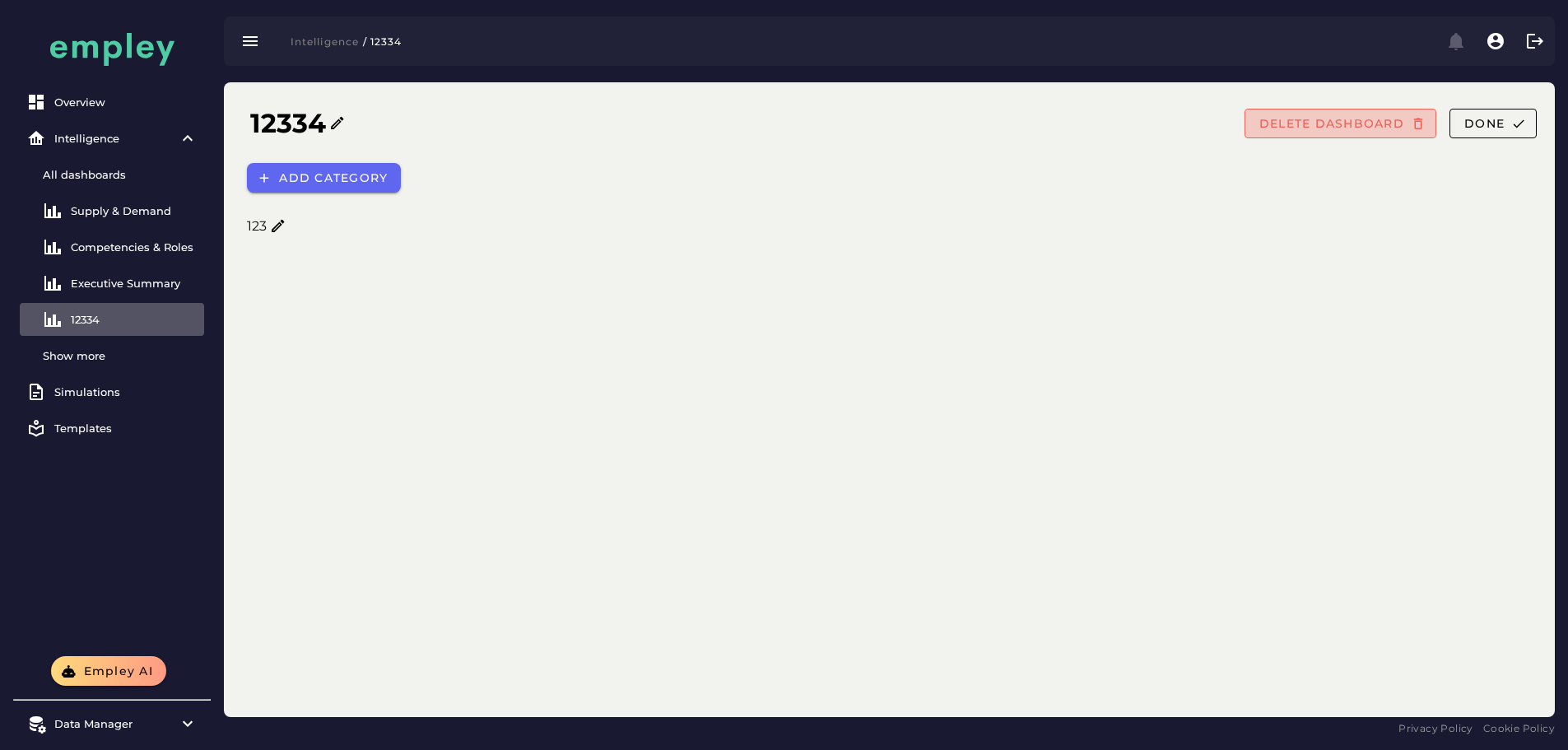
click at [1348, 124] on span "DELETE DASHBOARD" at bounding box center [1331, 123] width 146 height 15
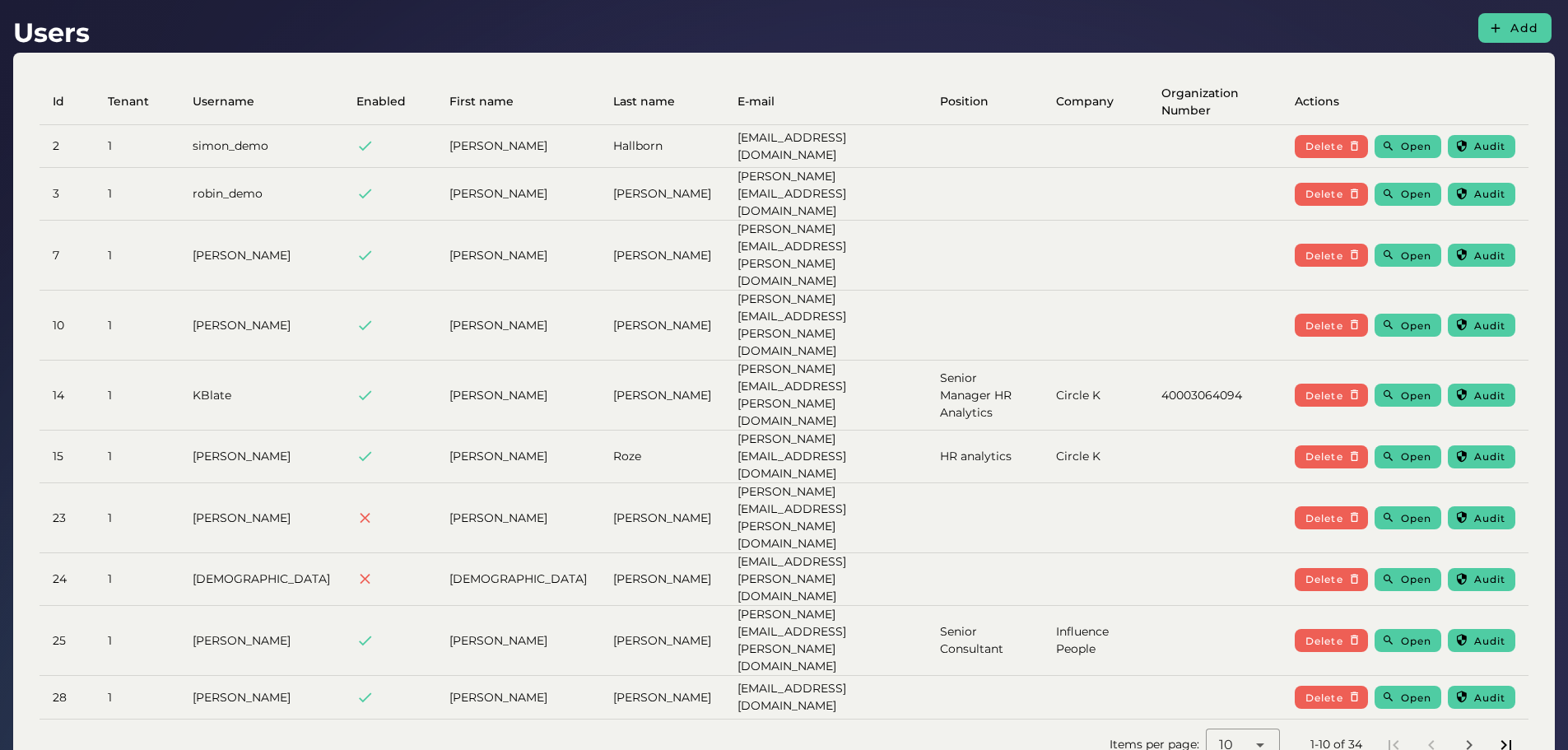
click at [1501, 735] on icon "Last page" at bounding box center [1506, 744] width 20 height 20
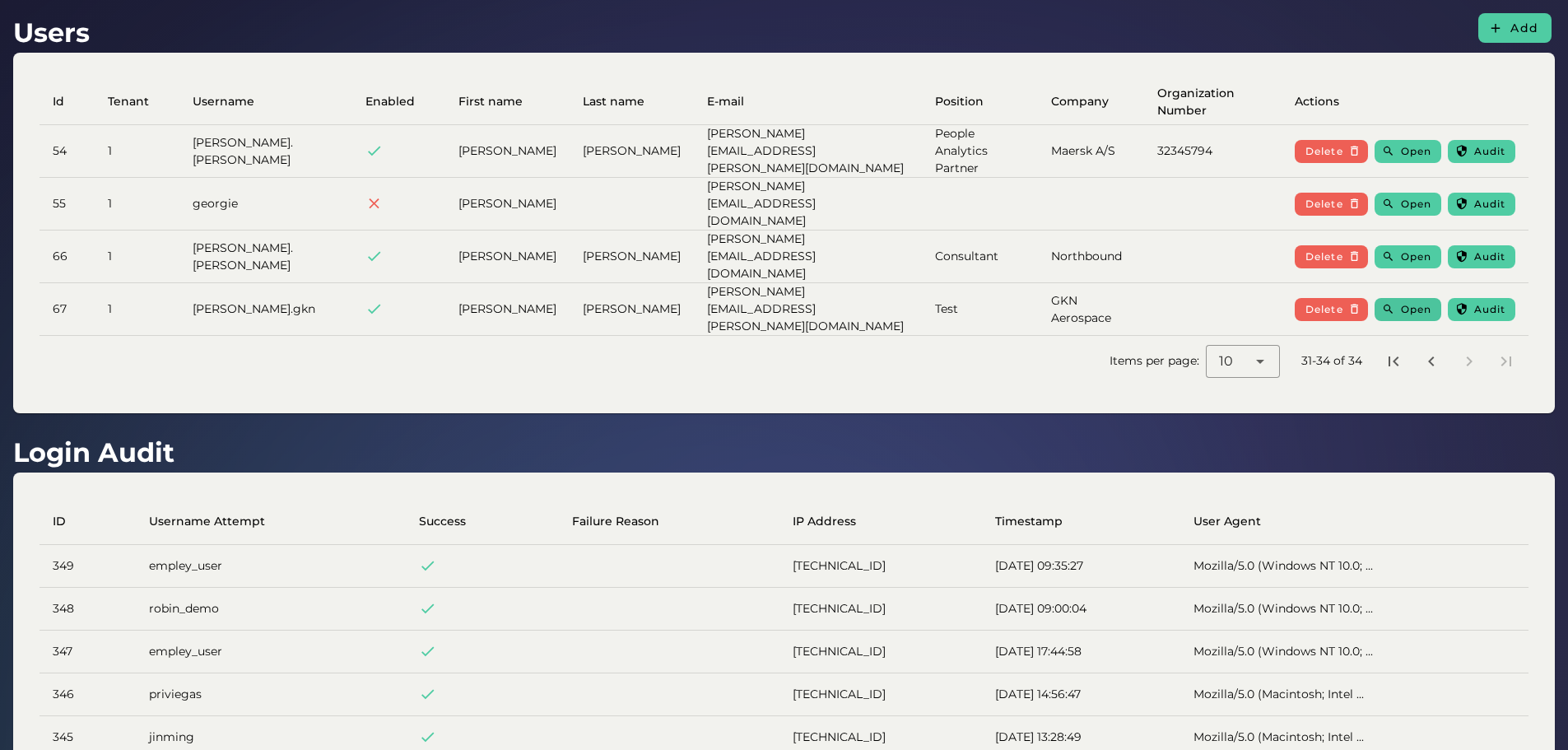
click at [1402, 303] on span "Open" at bounding box center [1416, 309] width 32 height 12
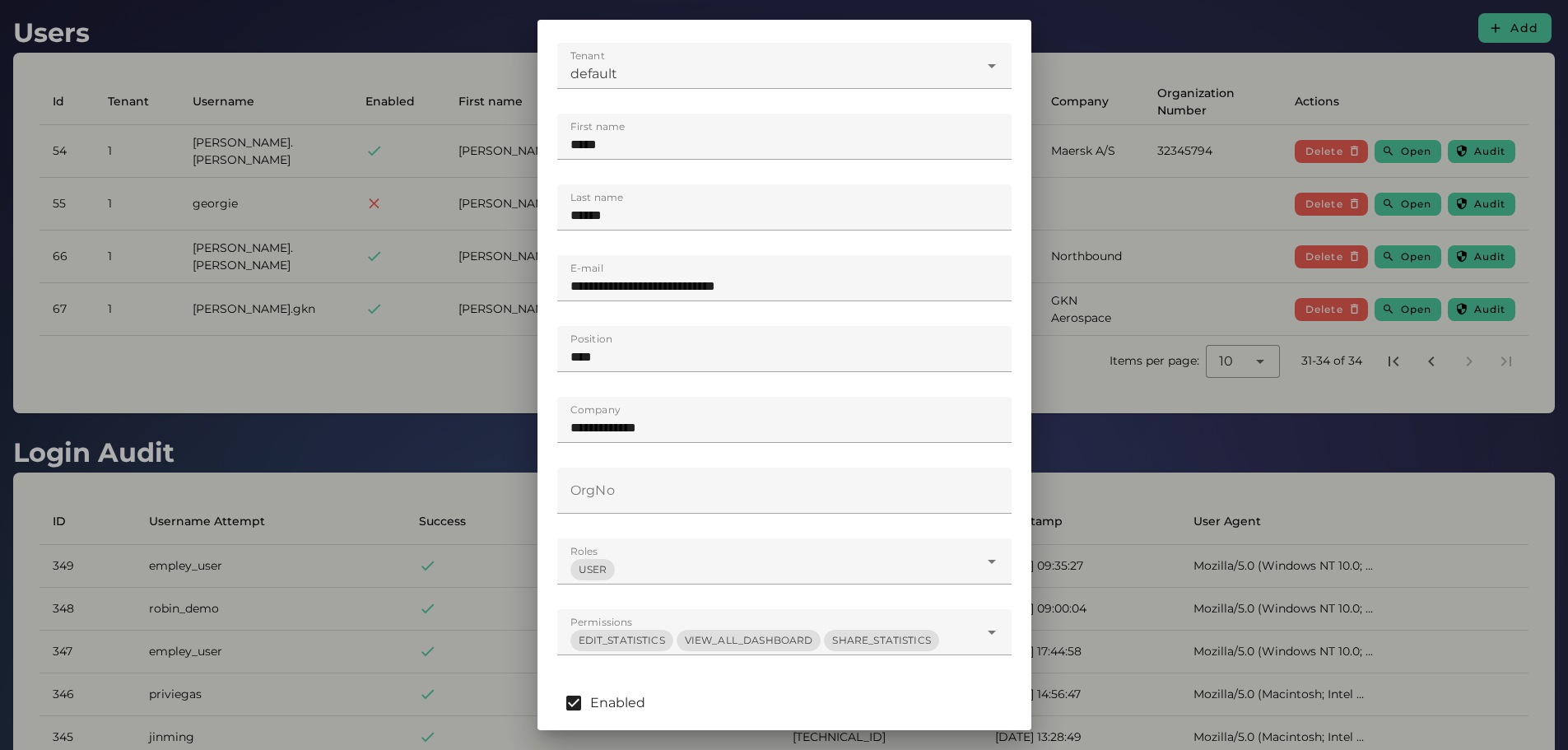
scroll to position [214, 0]
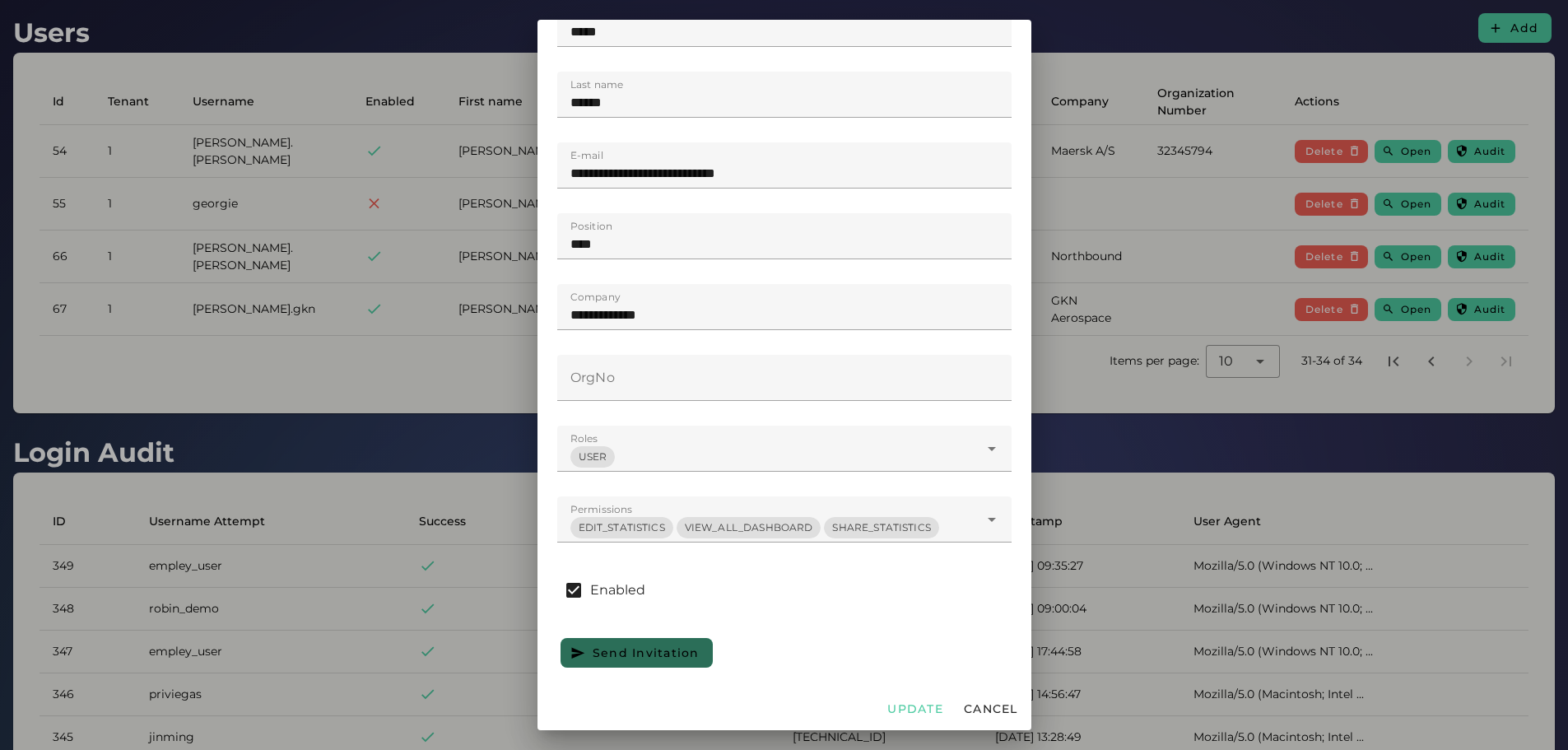
click at [451, 390] on div at bounding box center [784, 375] width 1568 height 750
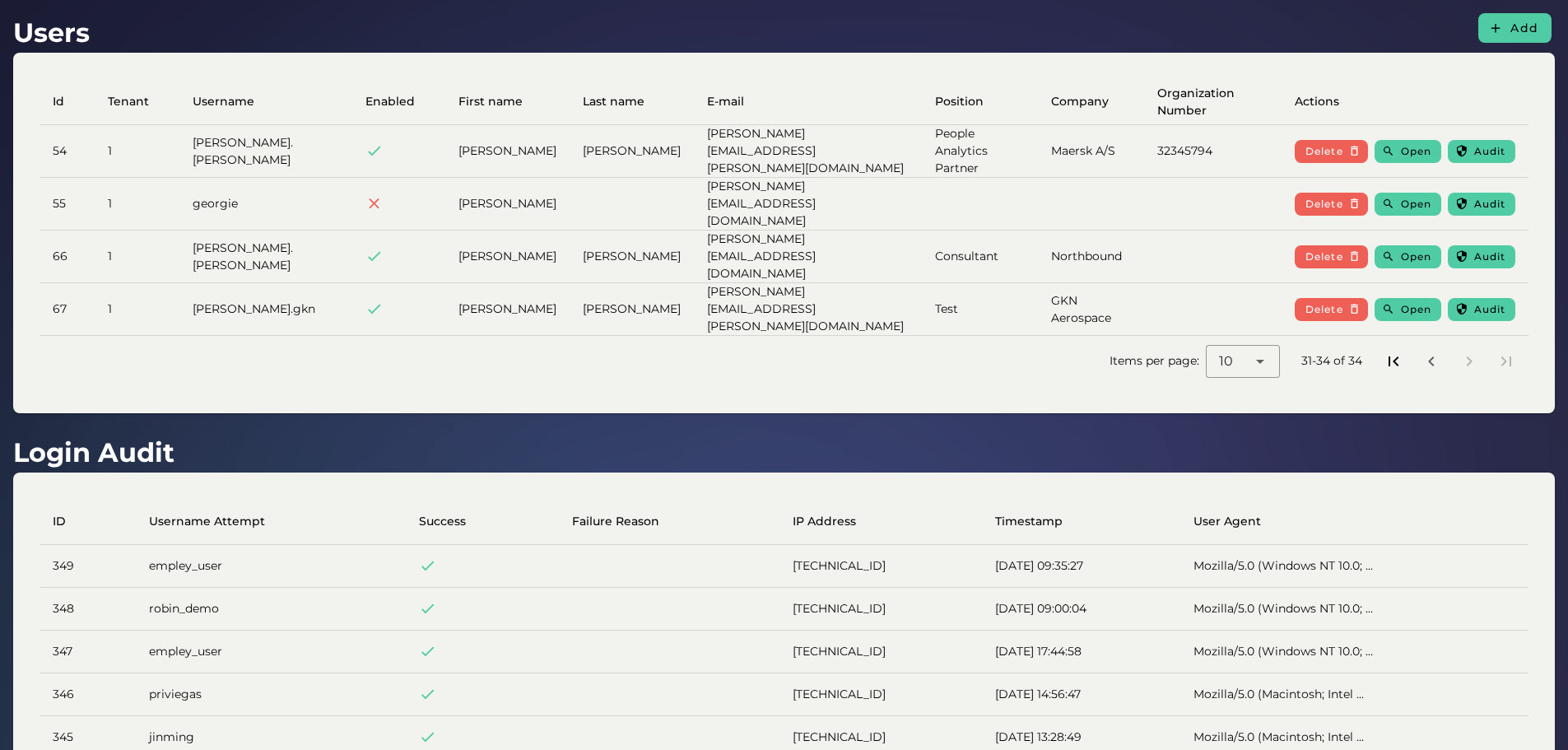
click at [1399, 351] on icon "First page" at bounding box center [1393, 360] width 20 height 20
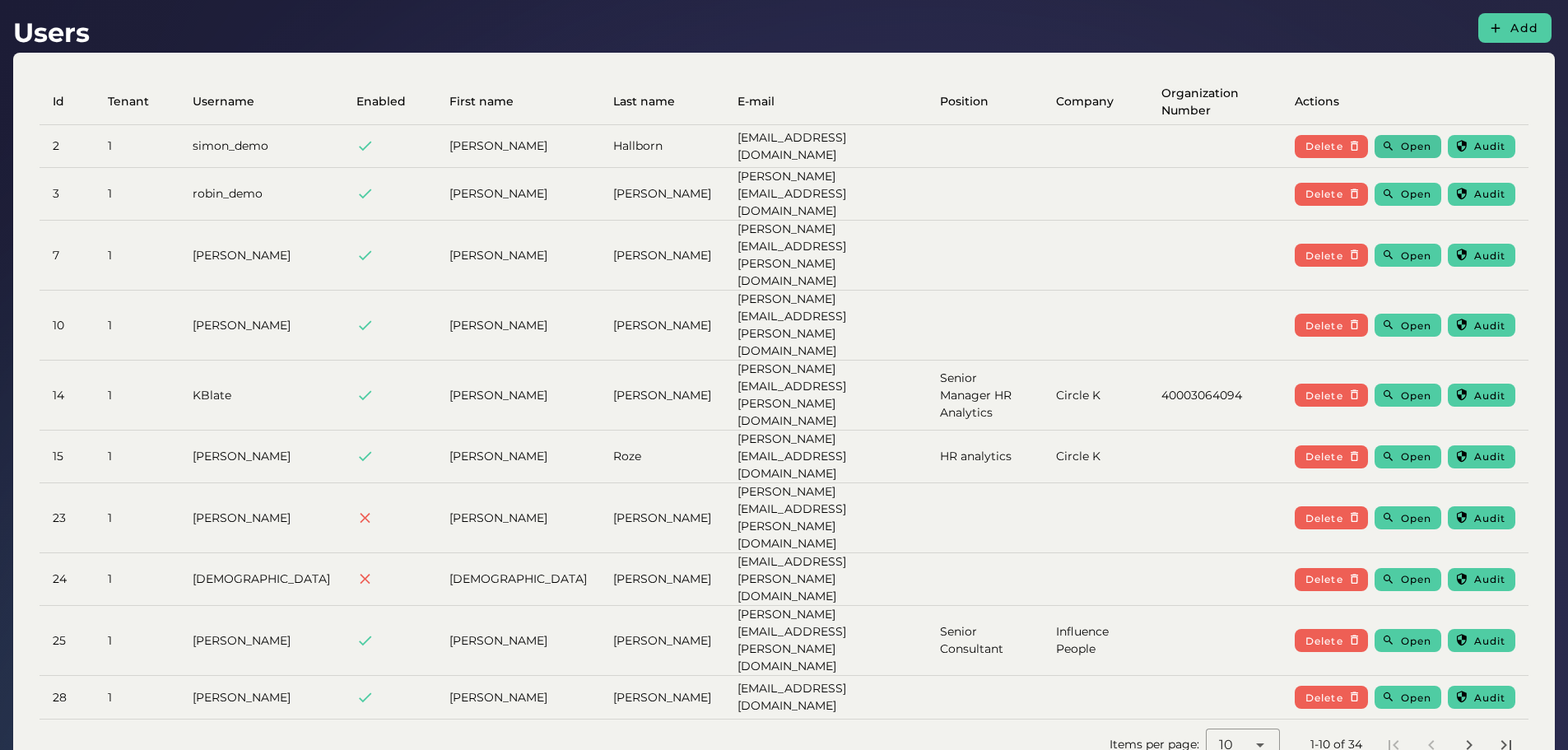
click at [1404, 145] on span "Open" at bounding box center [1416, 146] width 32 height 12
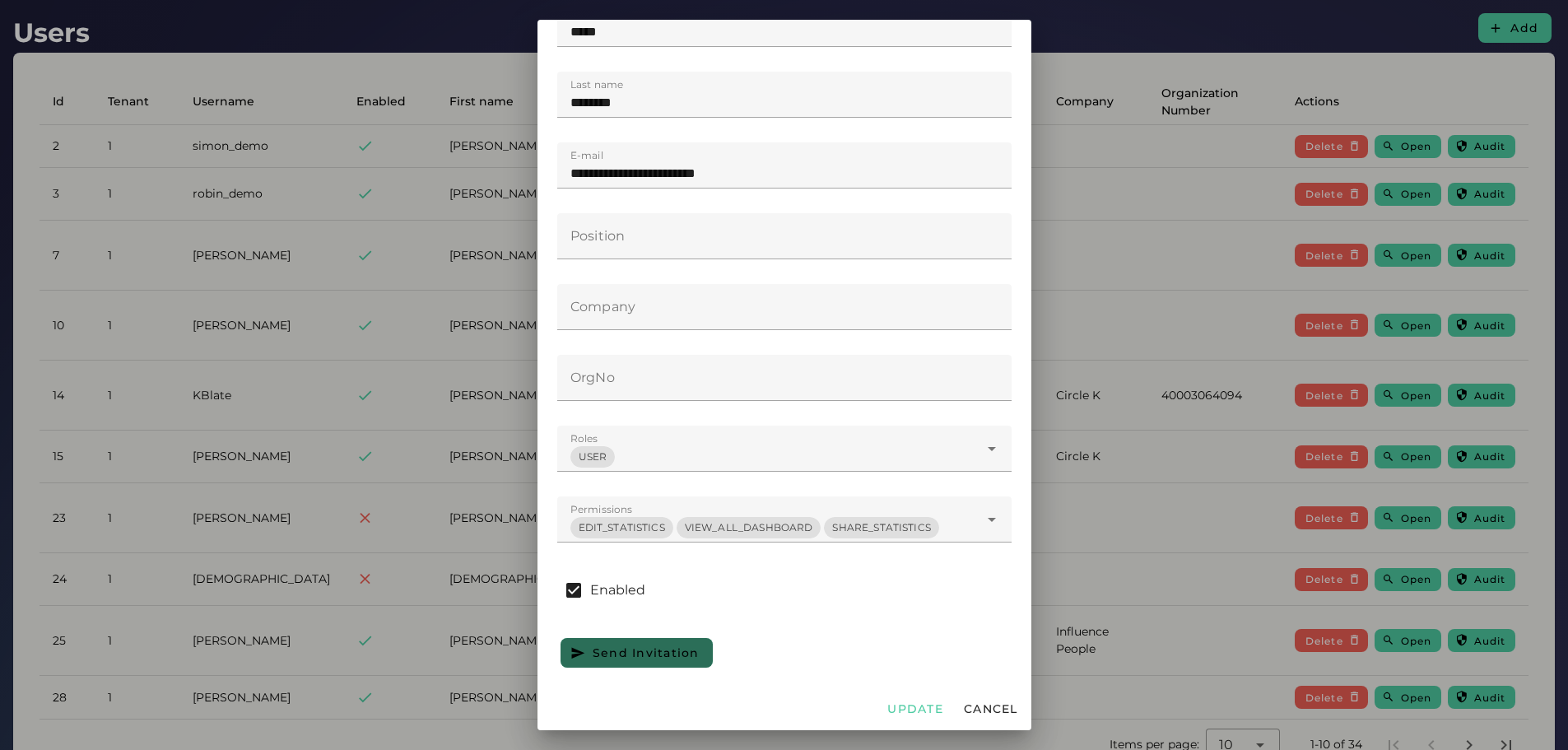
click at [408, 378] on div at bounding box center [784, 375] width 1568 height 750
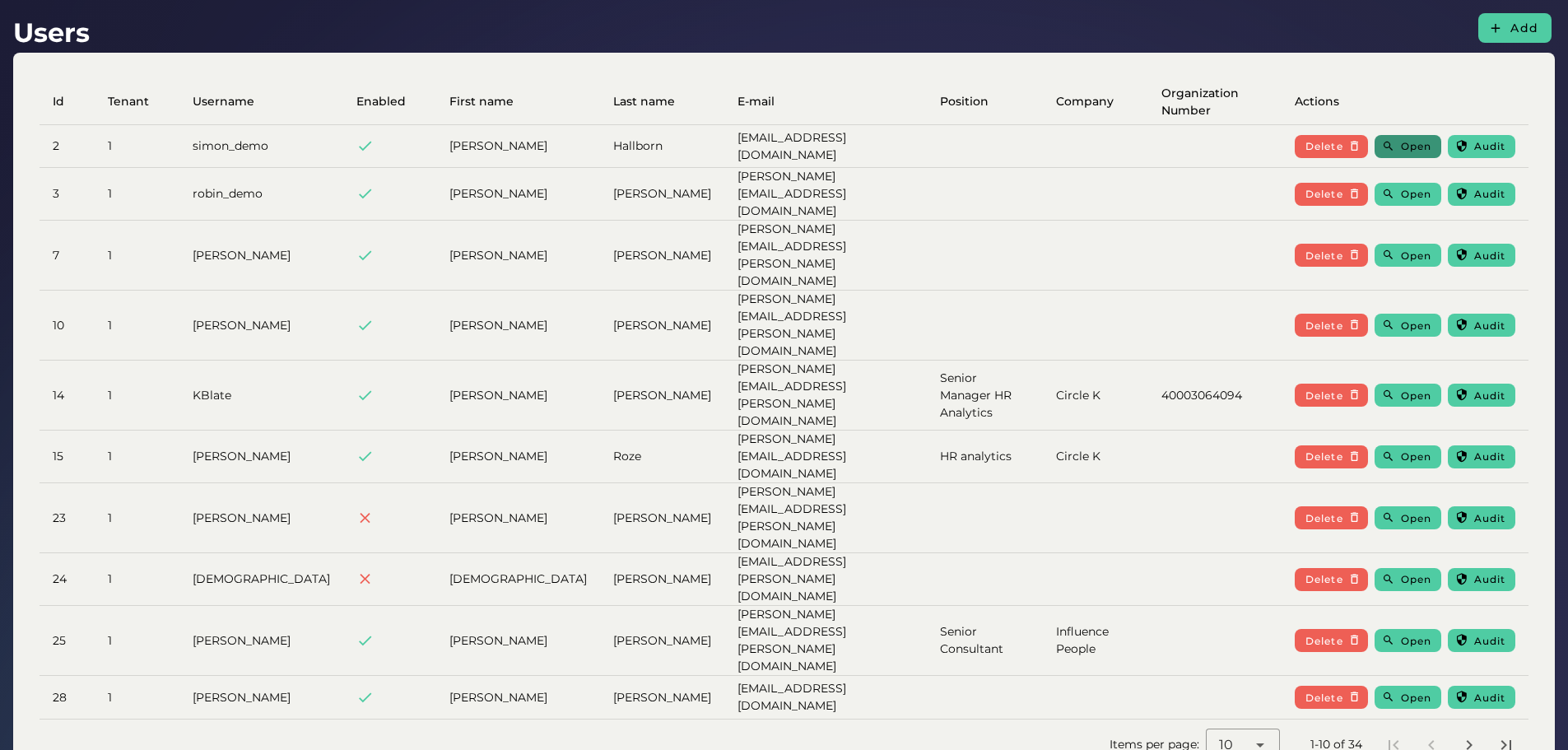
click at [1418, 149] on span "Open" at bounding box center [1416, 146] width 32 height 12
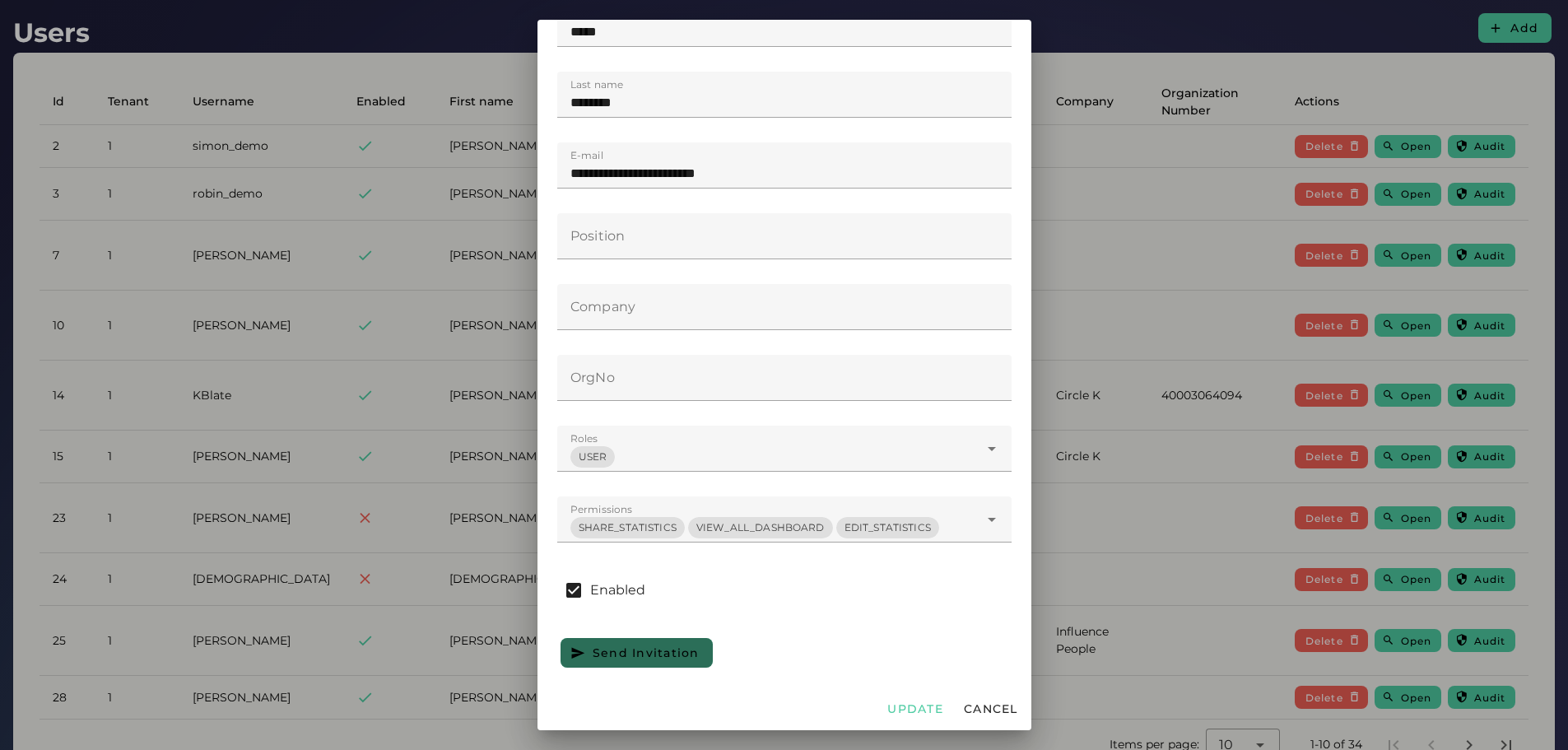
click at [649, 529] on div "SHARE_STATISTICS" at bounding box center [627, 527] width 98 height 15
click at [982, 522] on icon at bounding box center [991, 519] width 20 height 20
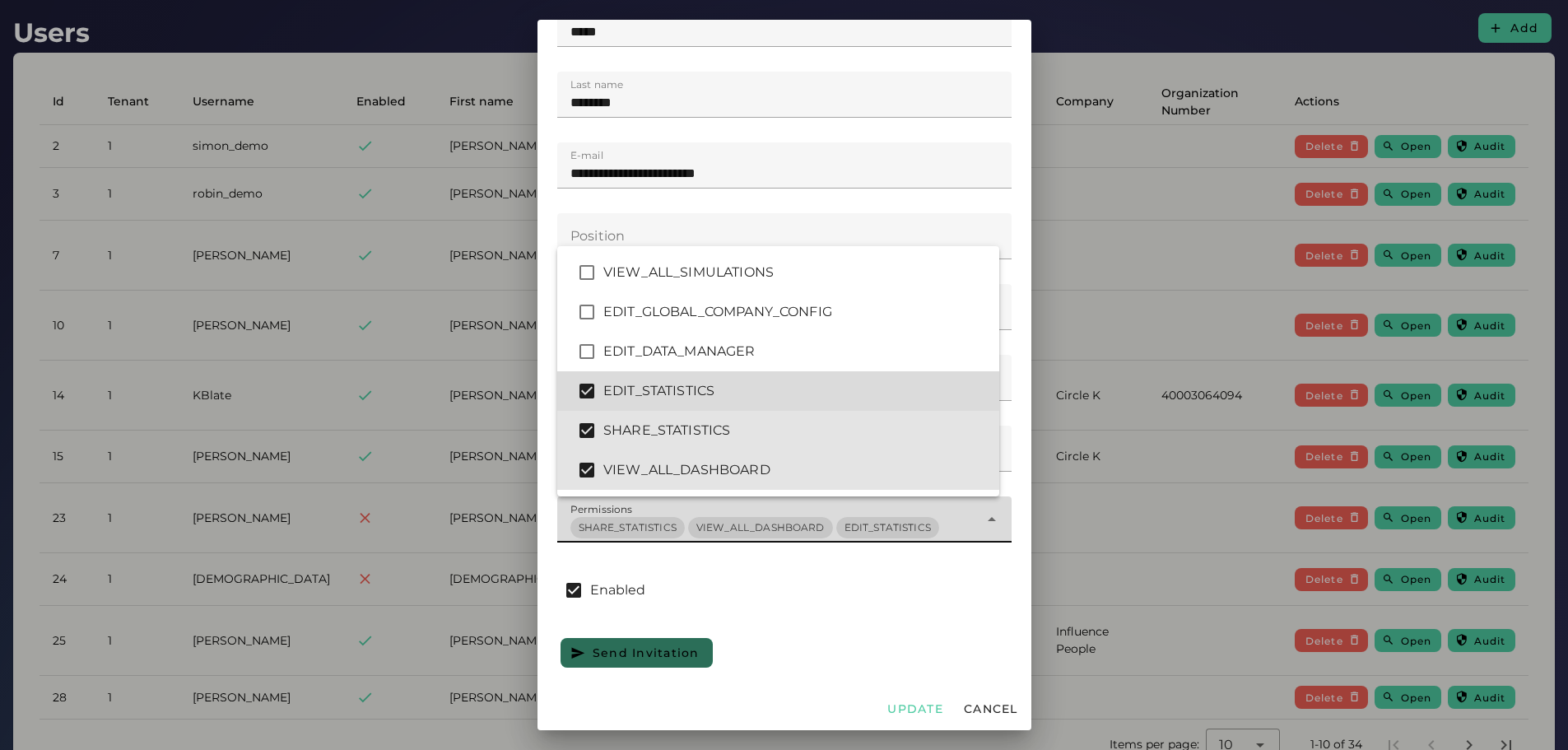
click at [648, 393] on div "EDIT_STATISTICS" at bounding box center [795, 390] width 383 height 20
type input "****"
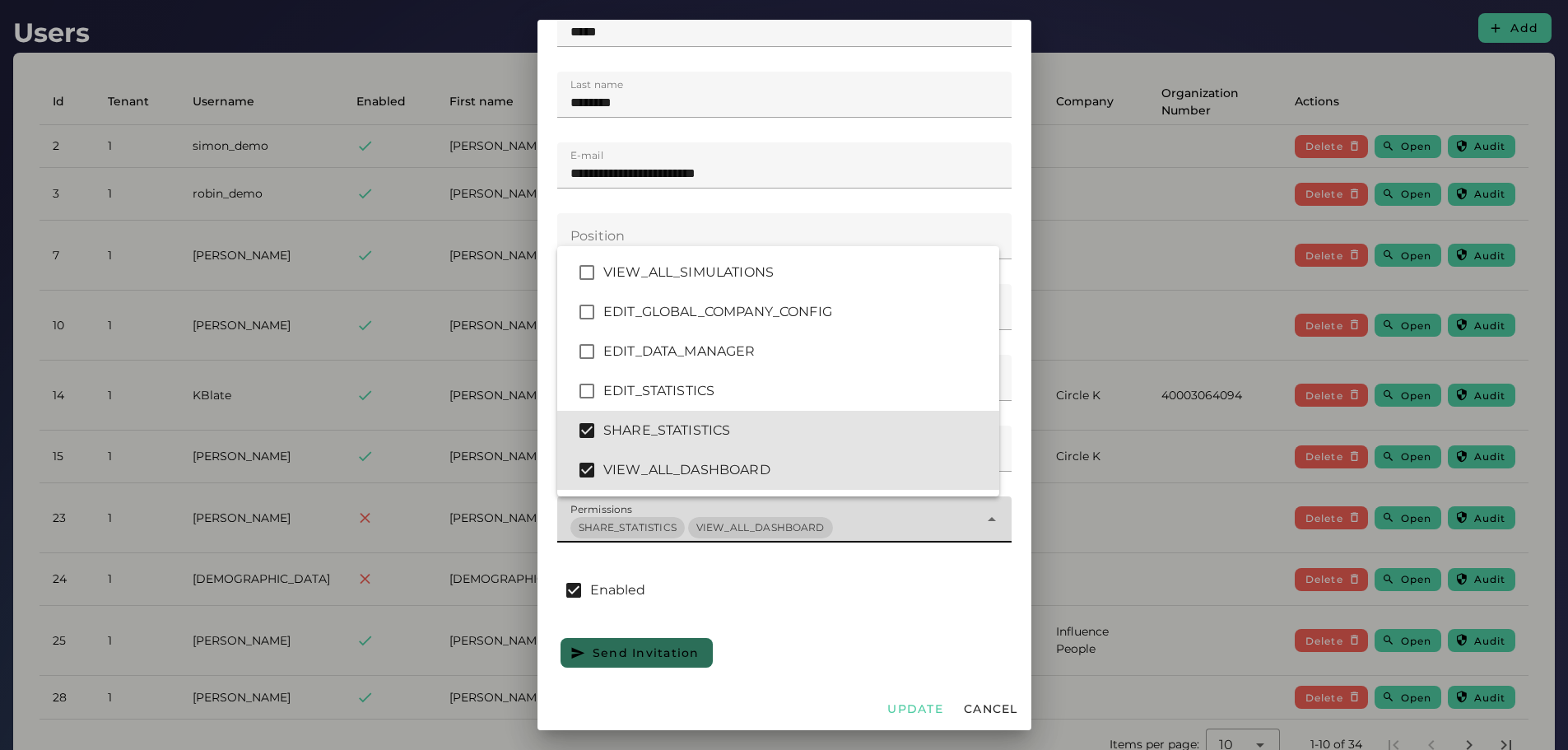
click at [782, 624] on div at bounding box center [784, 624] width 455 height 11
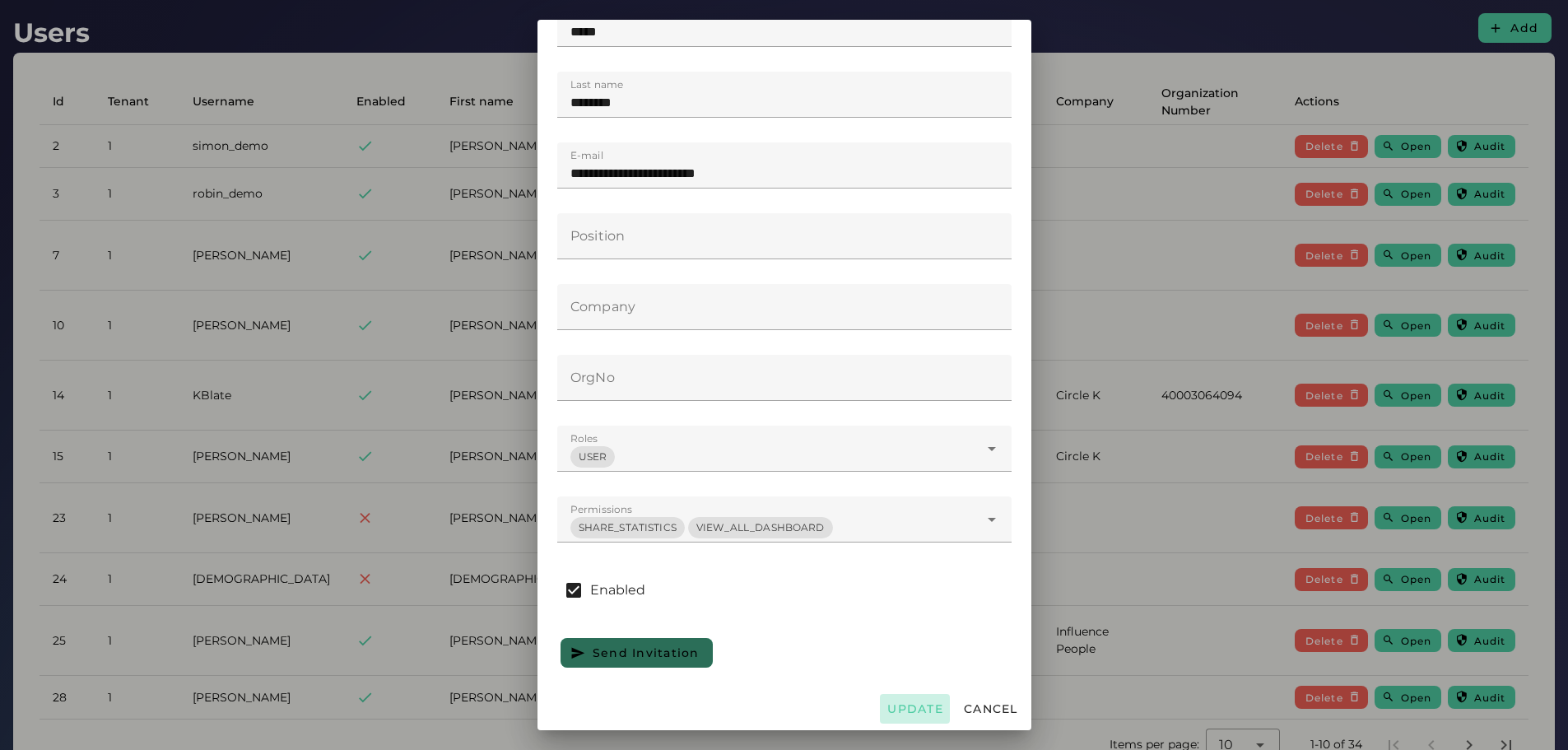
click at [896, 702] on span "Update" at bounding box center [915, 708] width 56 height 15
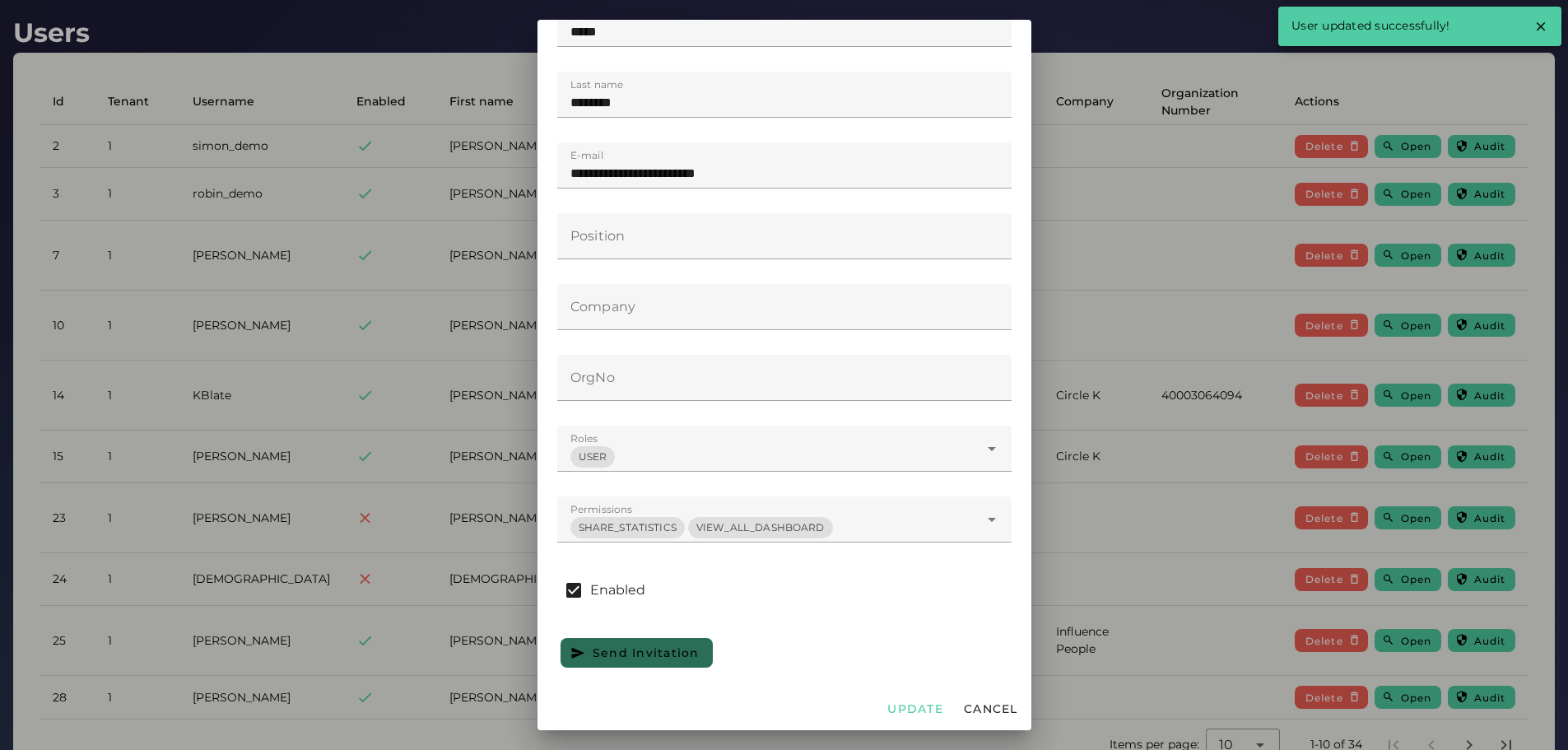
click at [1159, 668] on div at bounding box center [784, 375] width 1568 height 750
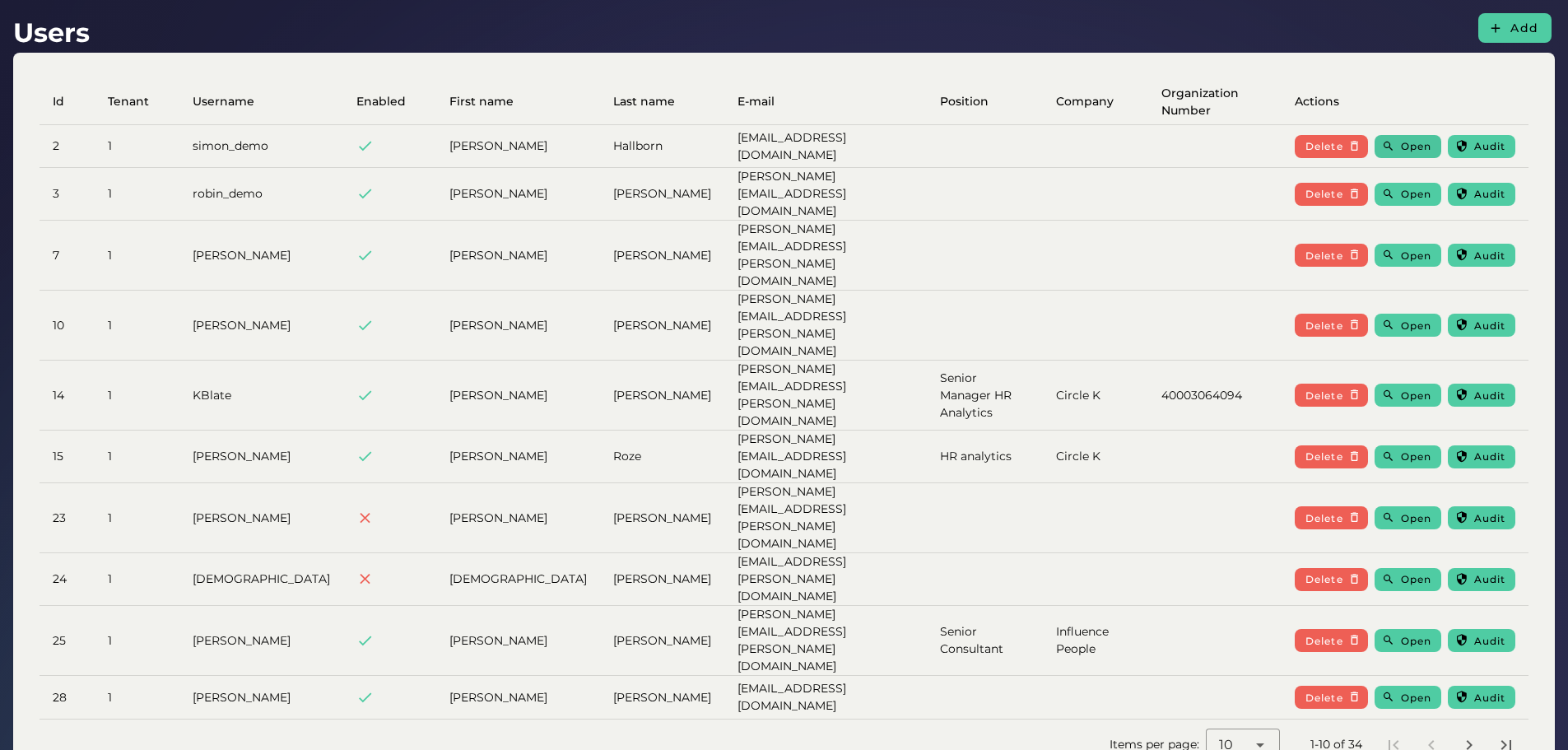
click at [1398, 146] on button "Open" at bounding box center [1408, 146] width 67 height 23
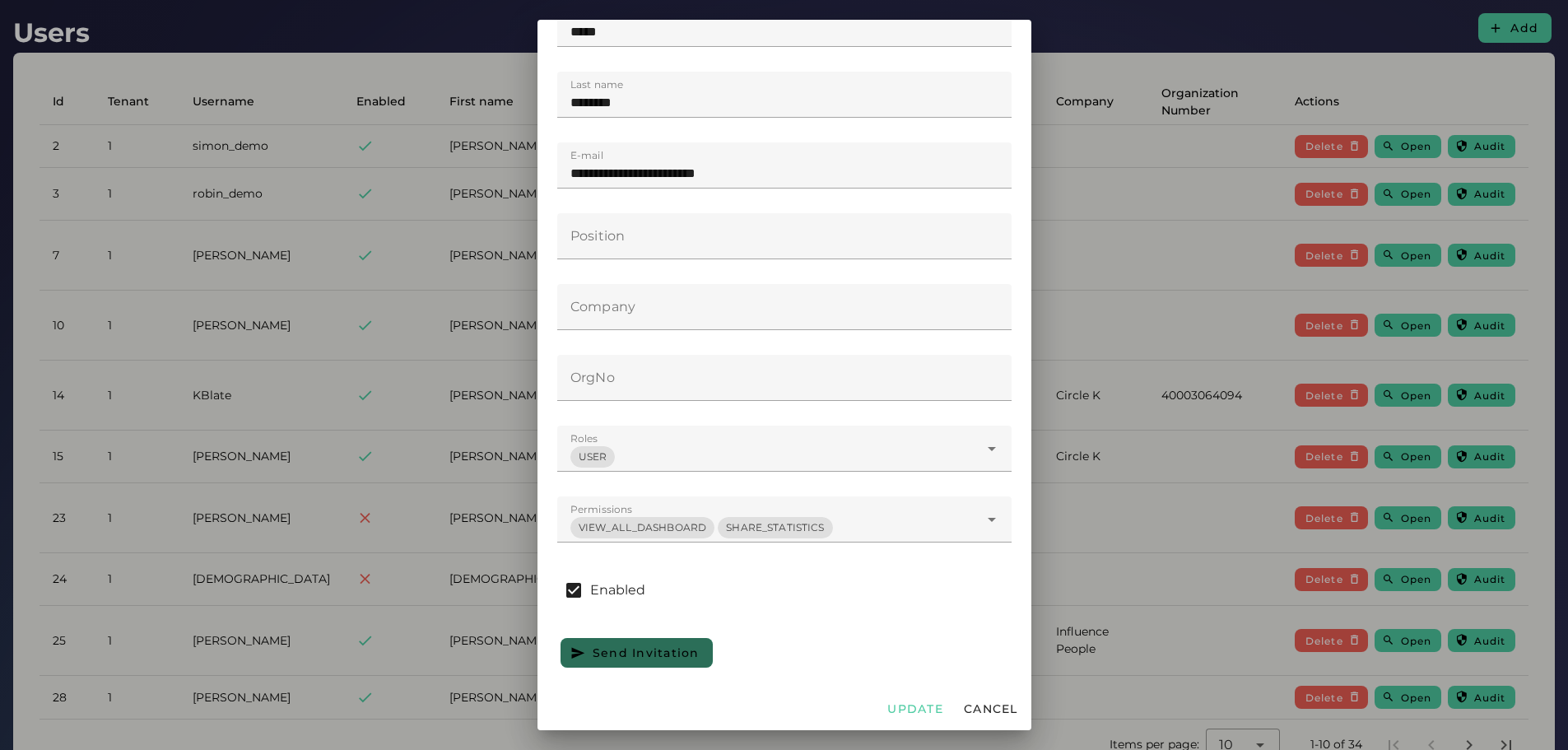
click at [759, 507] on div "VIEW_ALL_DASHBOARD SHARE_STATISTICS ****" at bounding box center [767, 519] width 421 height 46
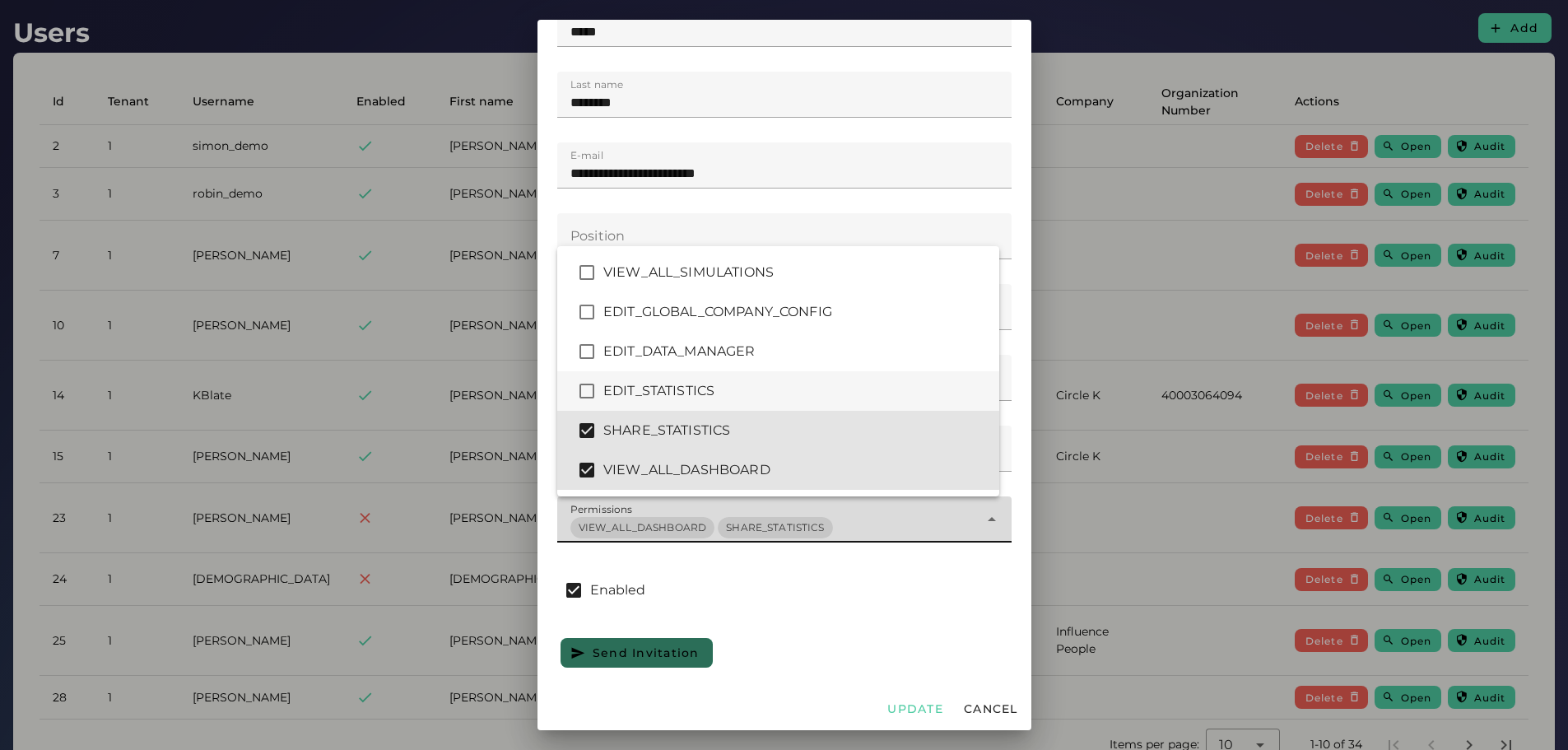
click at [666, 385] on div "EDIT_STATISTICS" at bounding box center [795, 390] width 383 height 20
type input "*******"
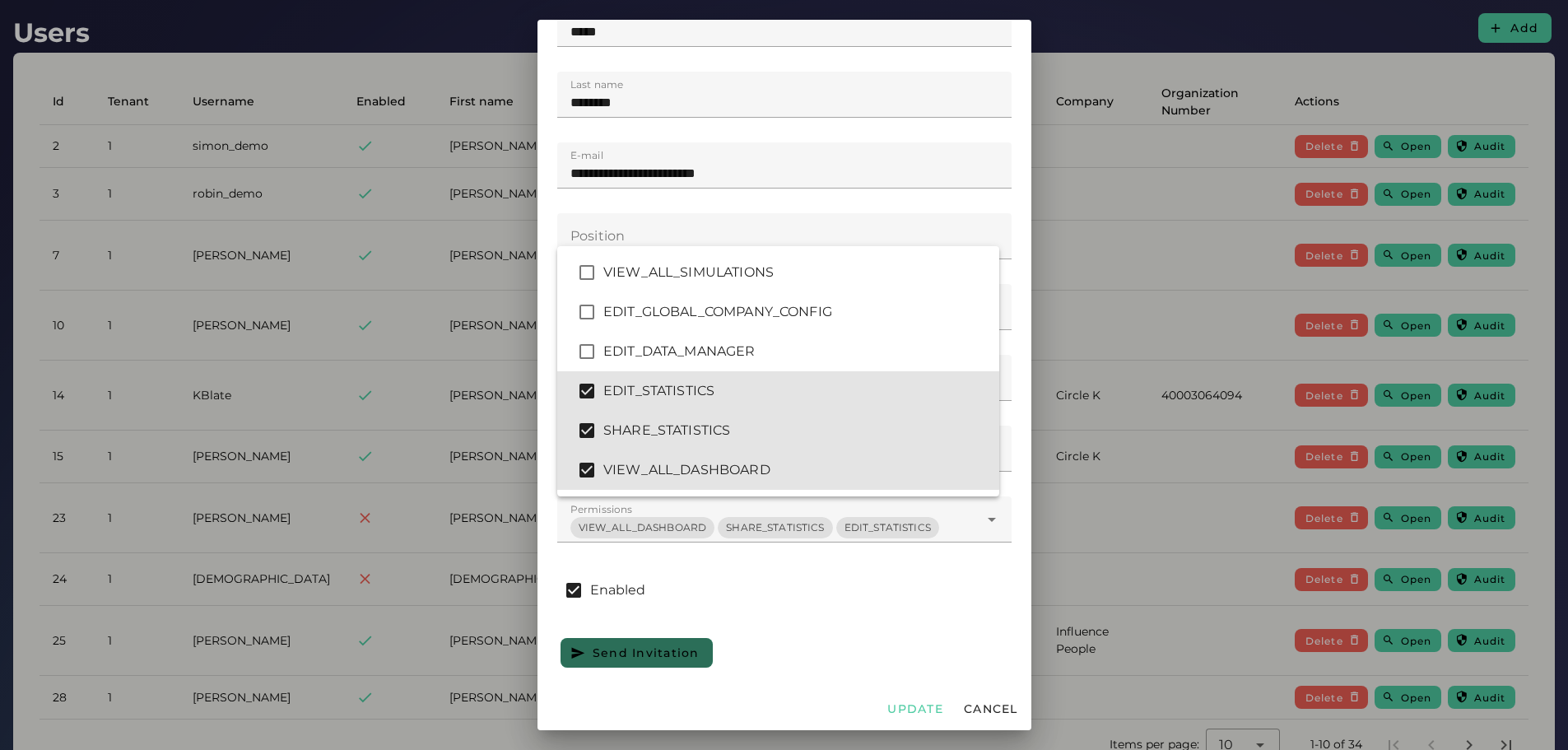
click at [813, 646] on div "Send Invitation" at bounding box center [784, 653] width 461 height 36
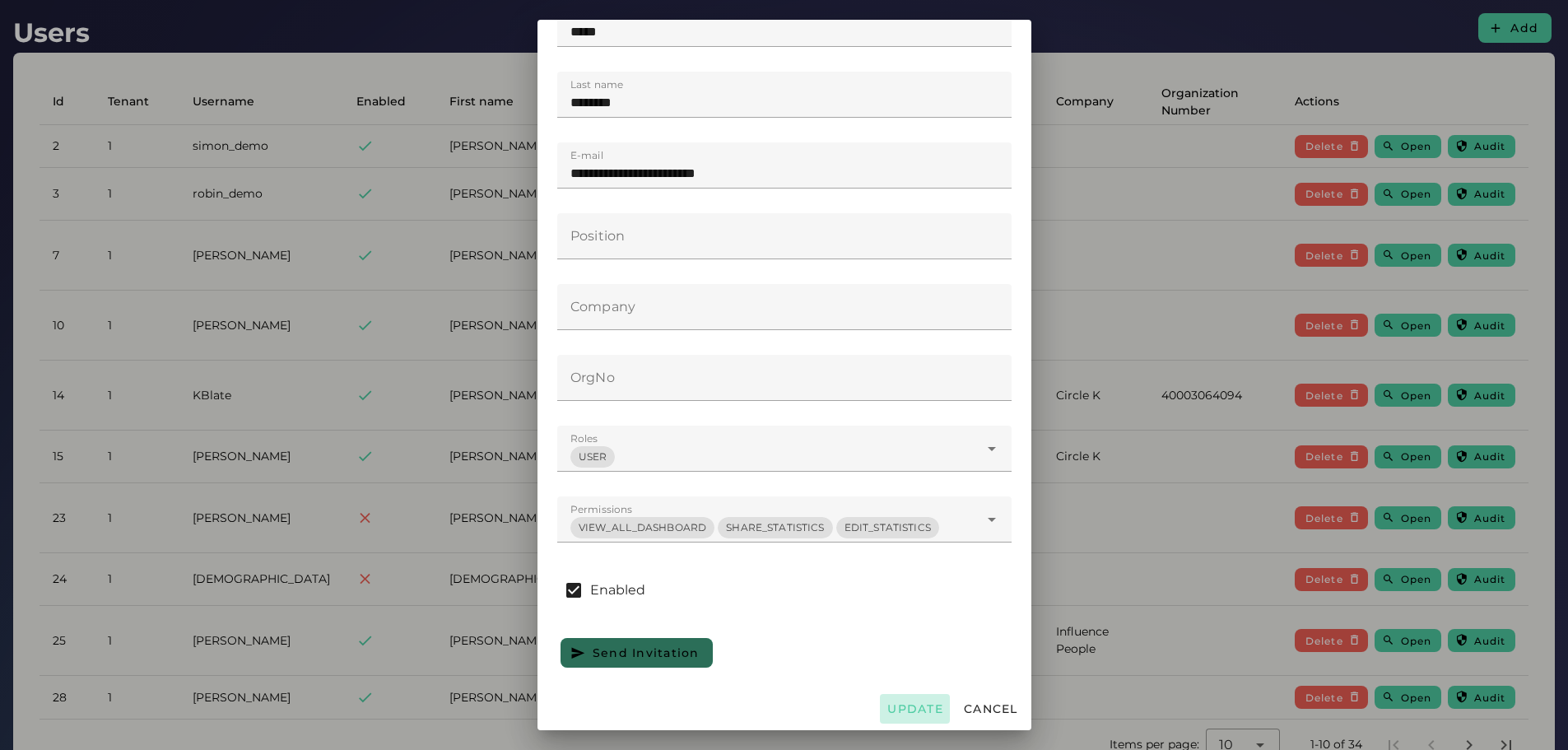
click at [909, 711] on span "Update" at bounding box center [915, 708] width 56 height 15
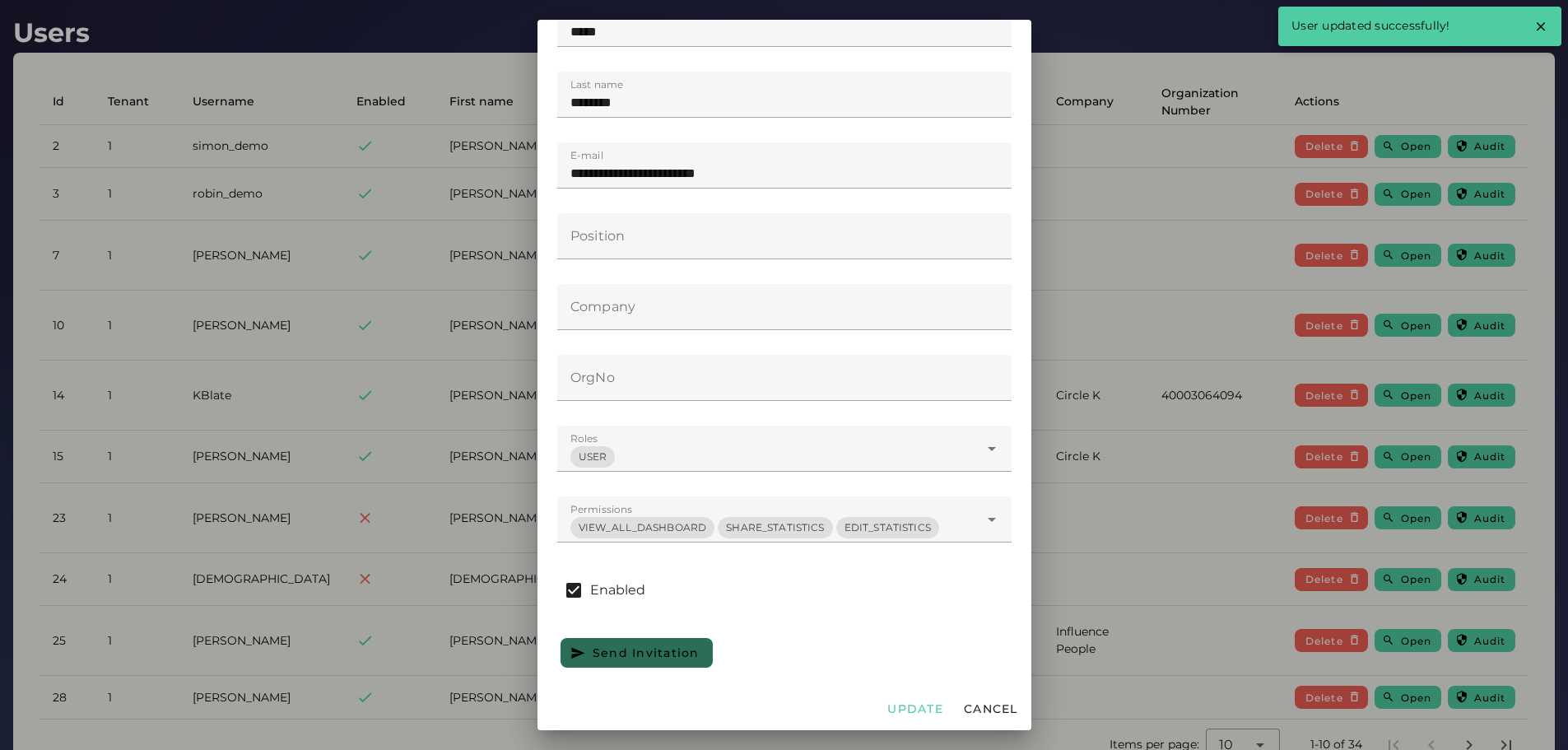
click at [1160, 671] on div at bounding box center [784, 375] width 1568 height 750
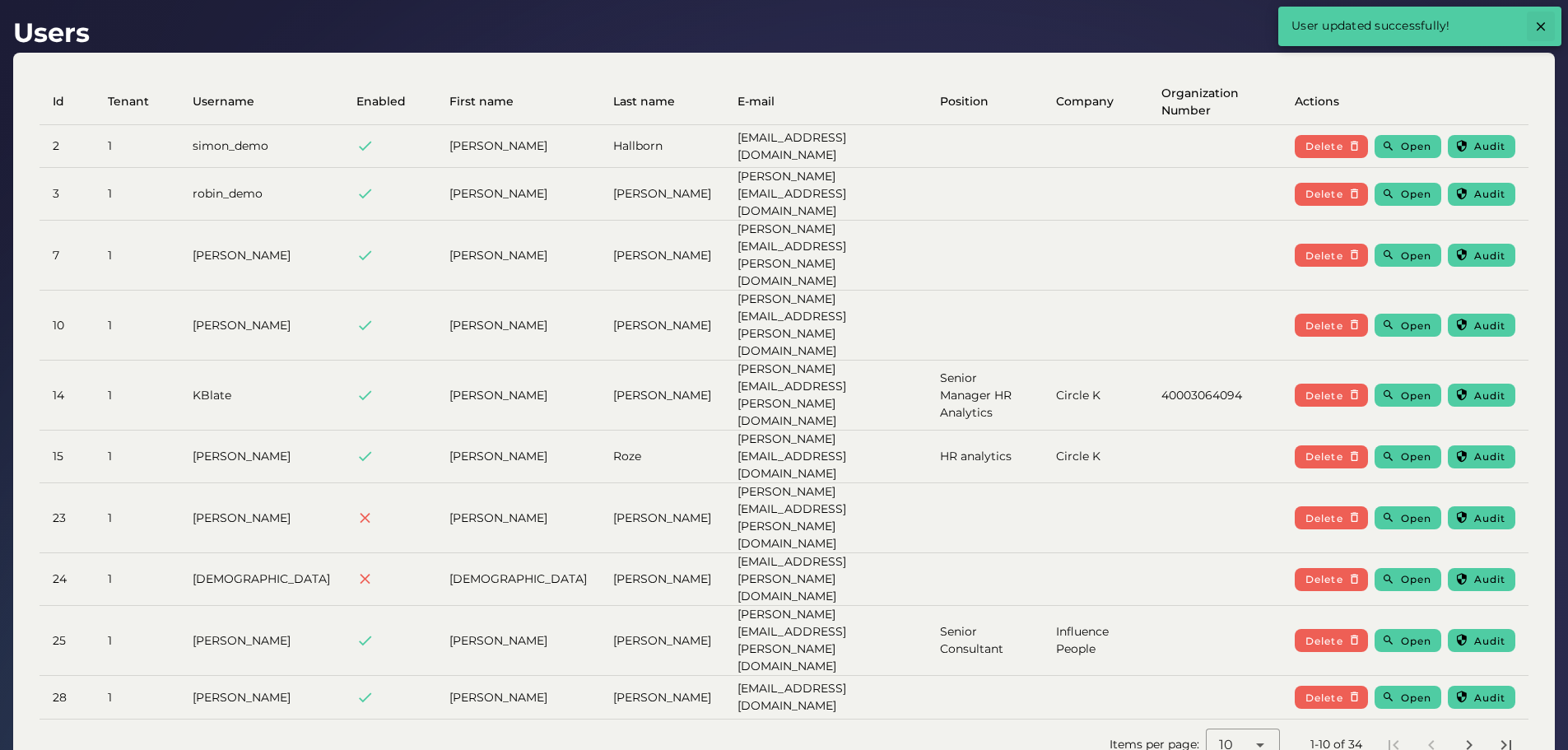
click at [1550, 25] on button "button" at bounding box center [1541, 26] width 28 height 30
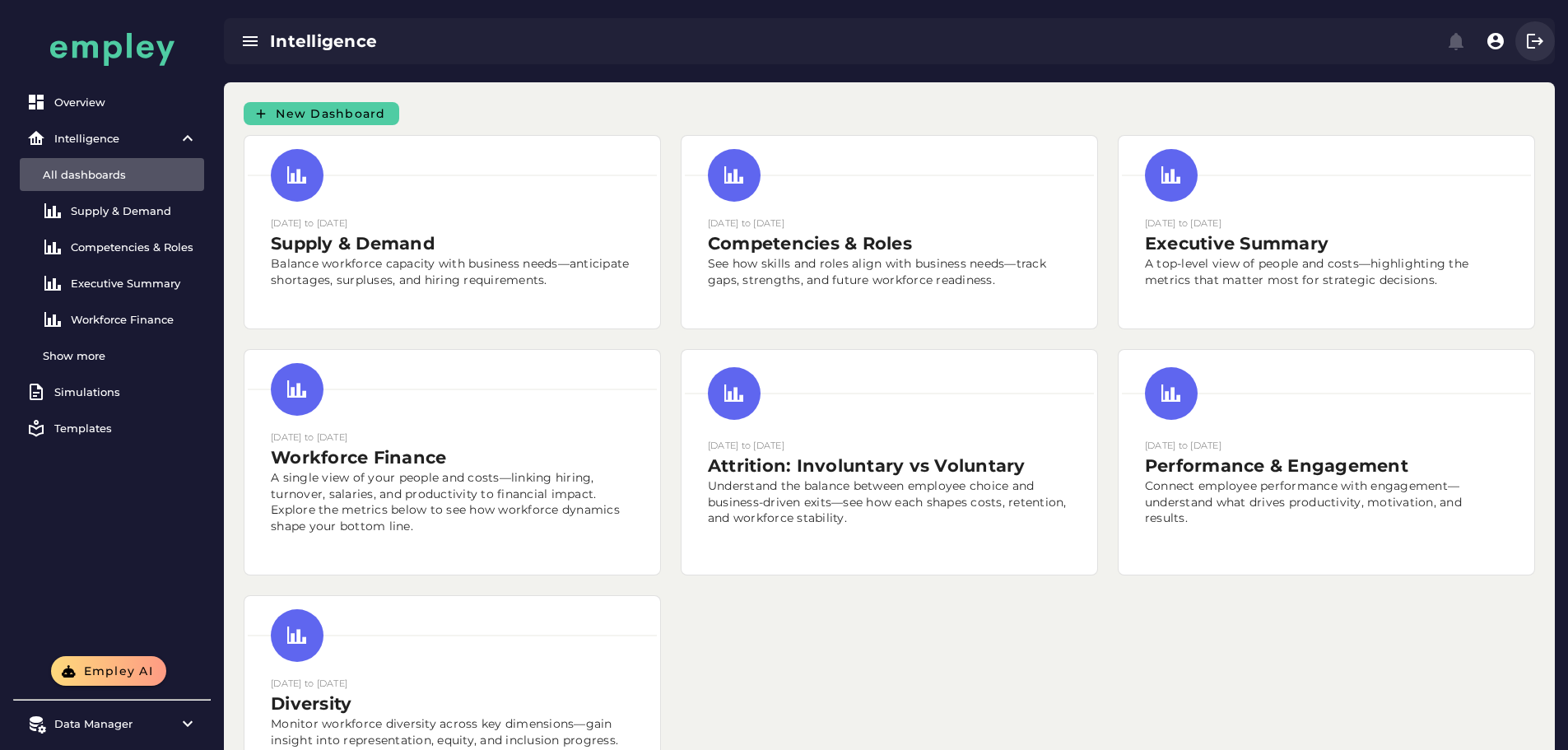
click at [1529, 39] on icon "button" at bounding box center [1535, 41] width 20 height 20
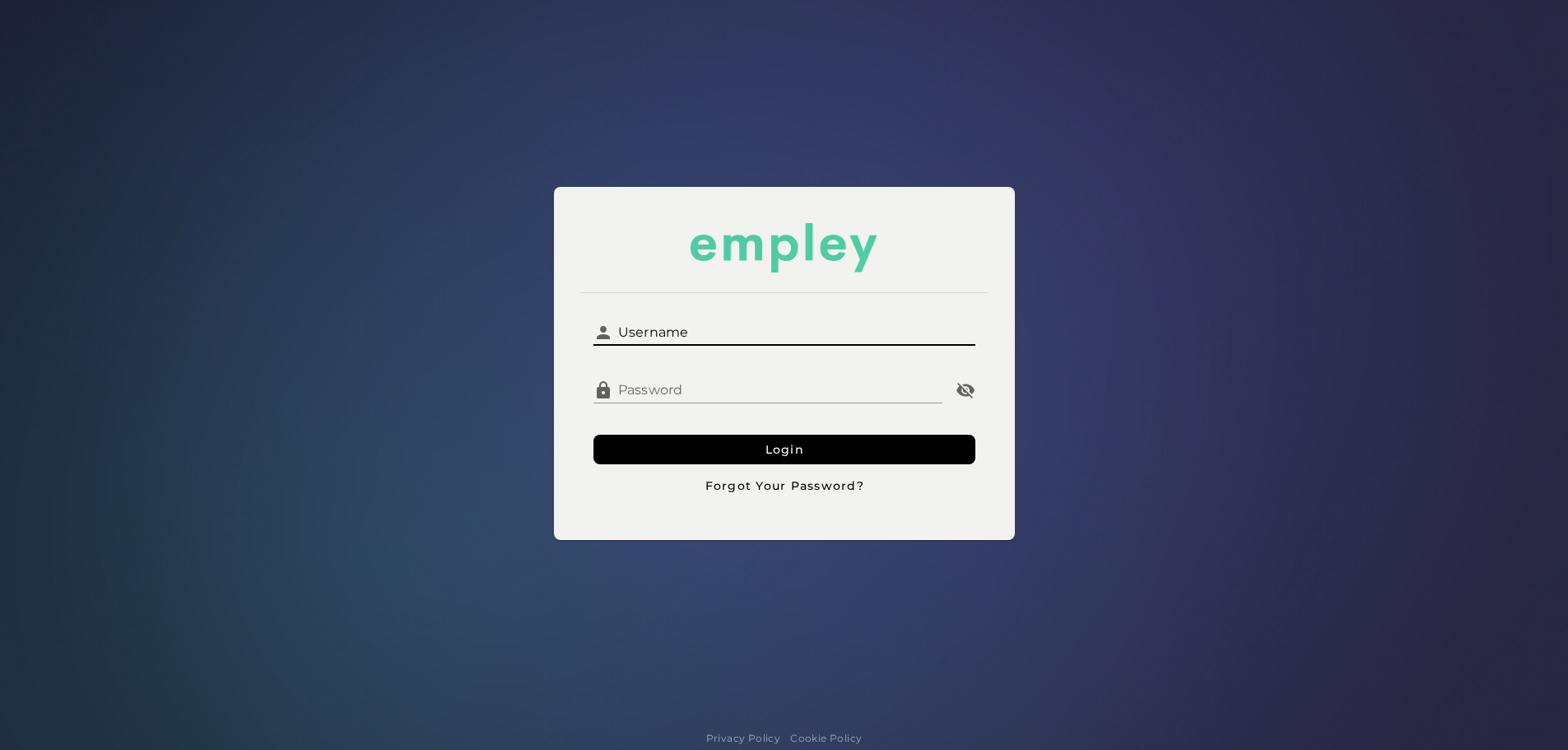
click at [736, 325] on input "Username" at bounding box center [795, 325] width 362 height 39
type input "**********"
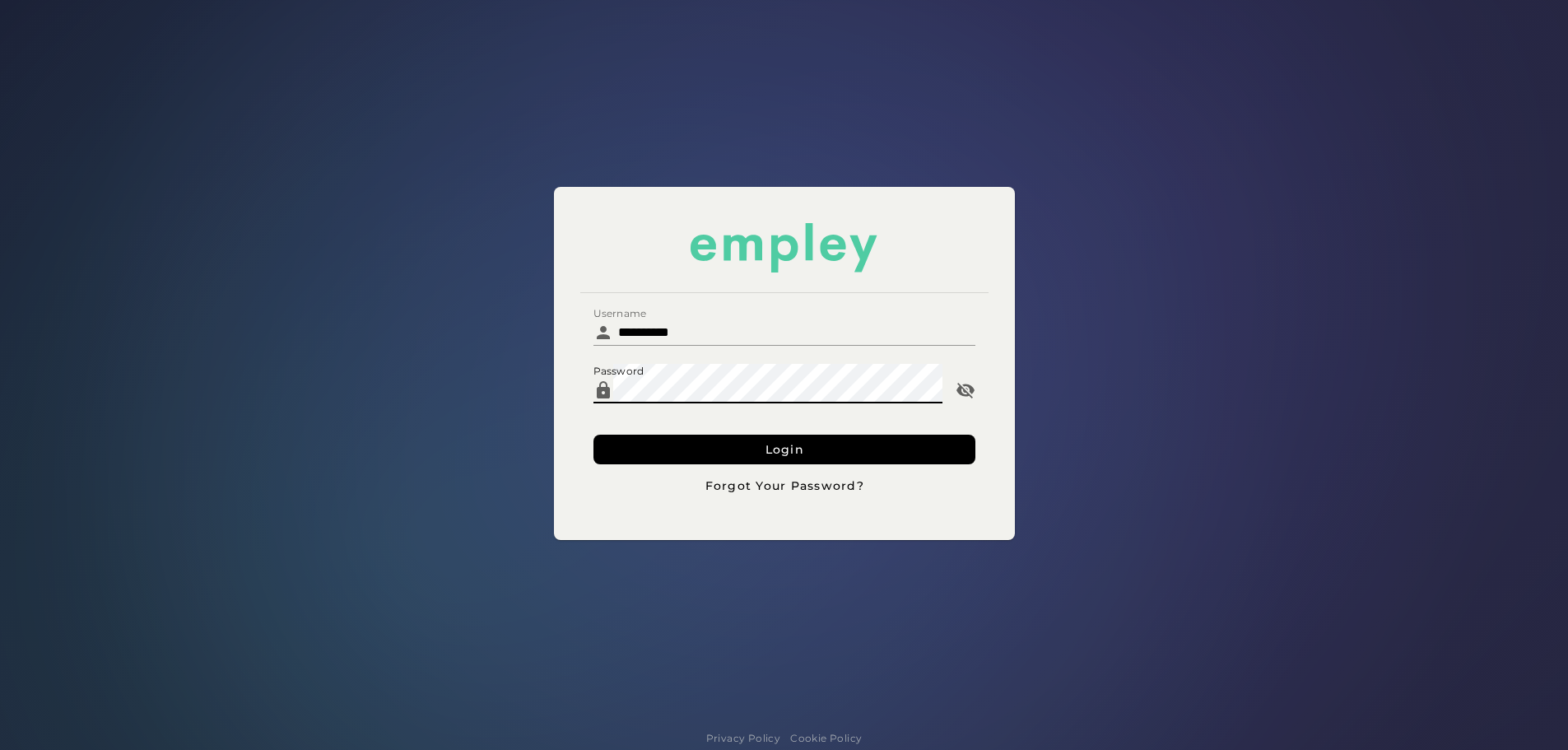
click at [641, 431] on form "**********" at bounding box center [784, 402] width 382 height 194
click at [648, 445] on button "Login" at bounding box center [784, 449] width 382 height 30
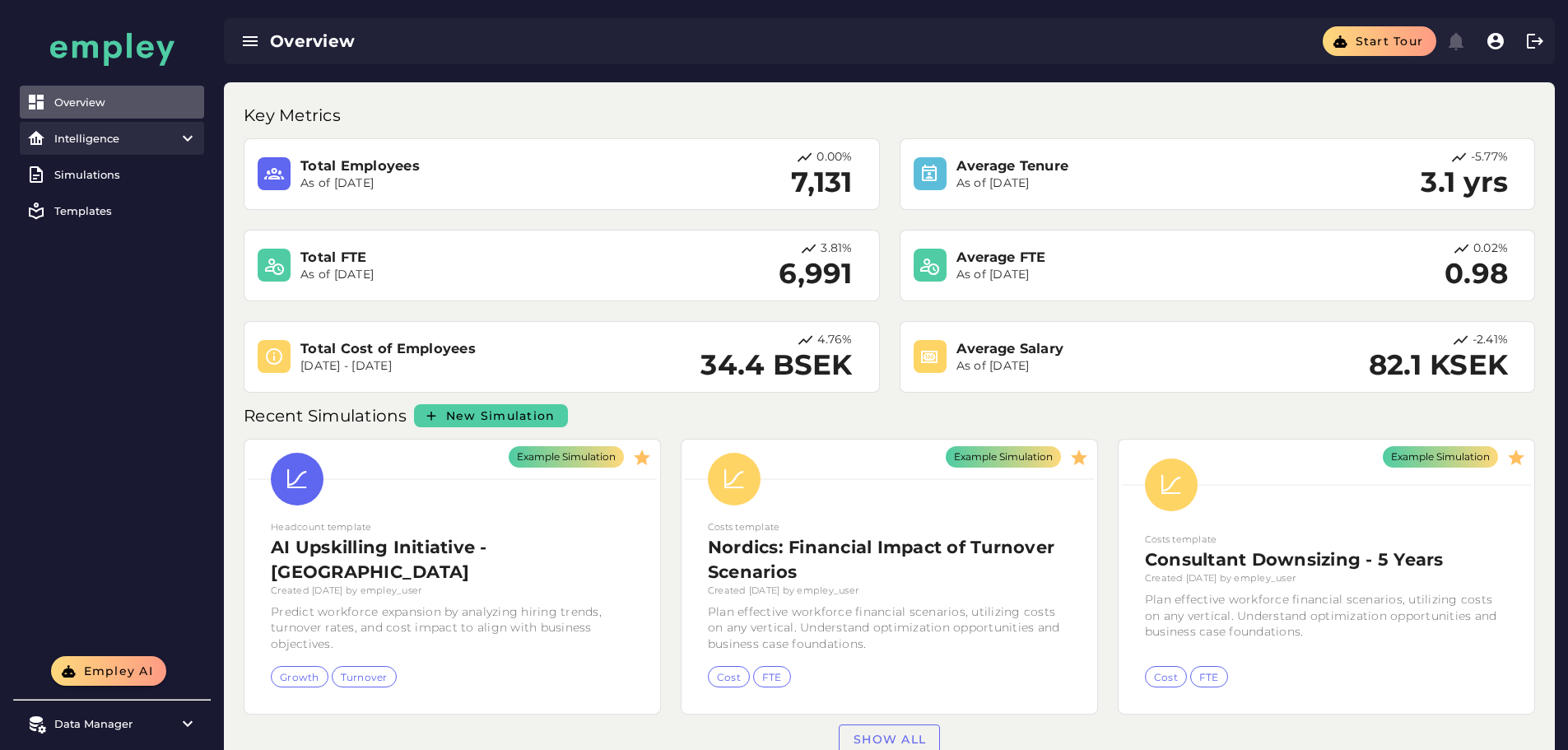
click at [93, 135] on div "Intelligence" at bounding box center [112, 138] width 115 height 13
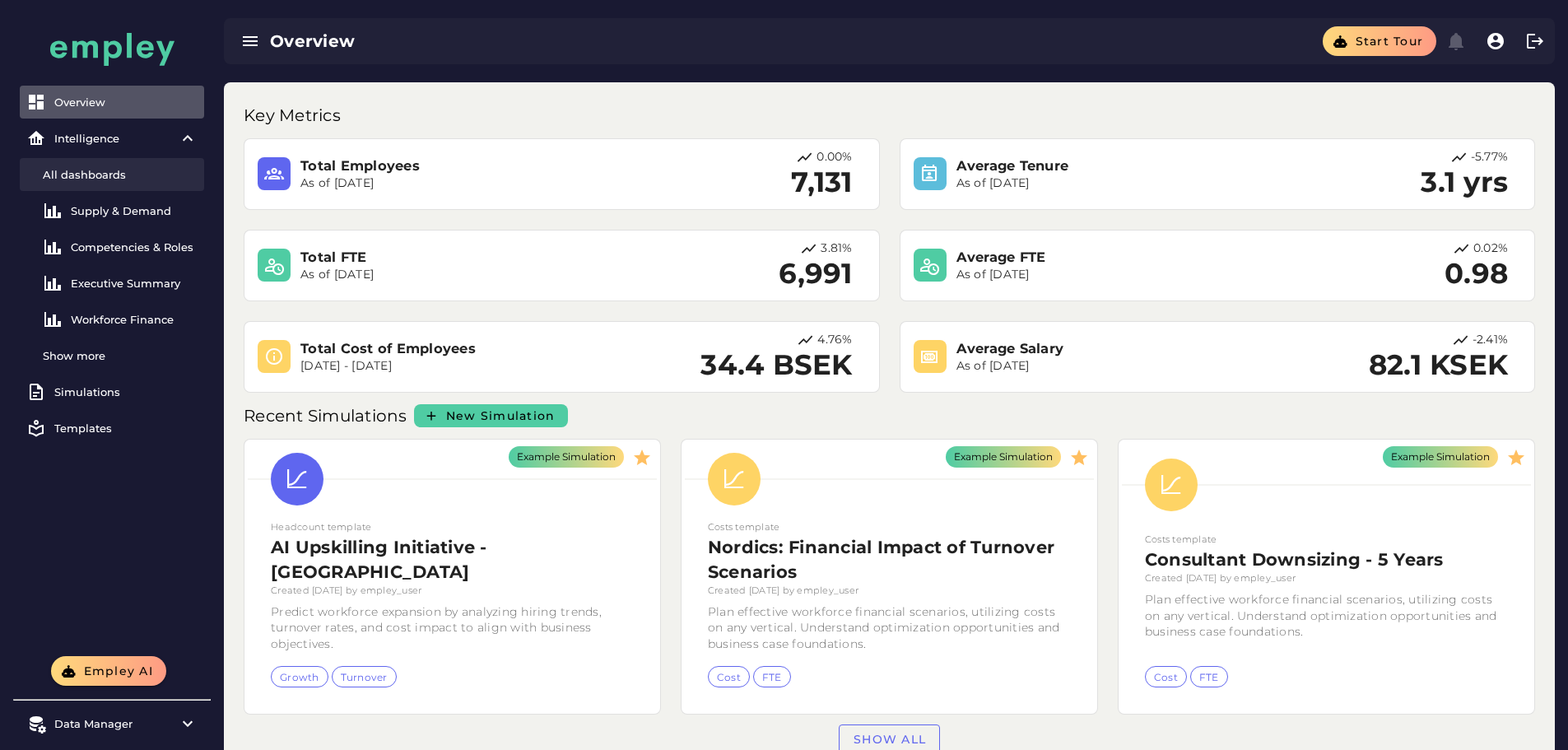
click at [90, 175] on div "All dashboards" at bounding box center [120, 174] width 155 height 13
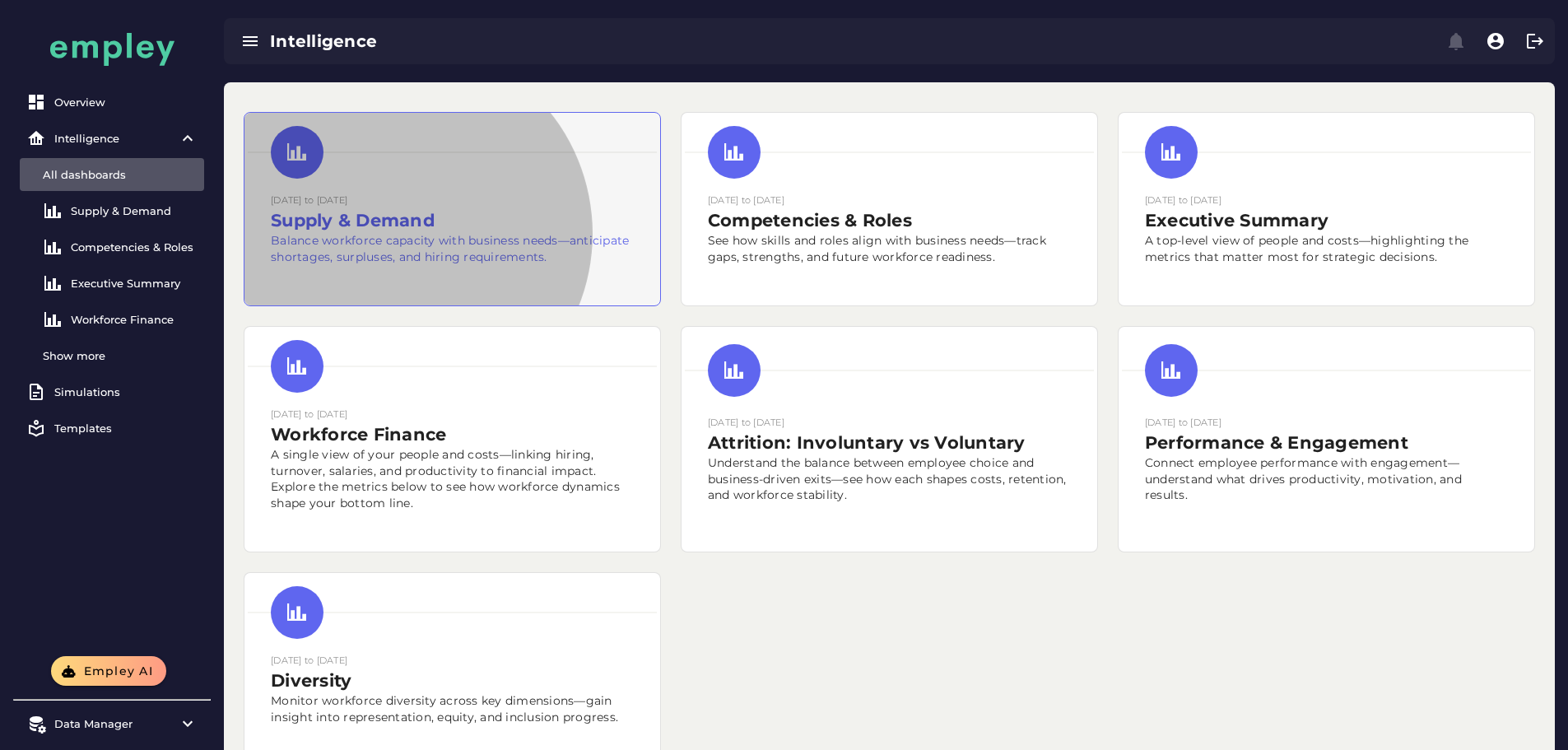
click at [483, 266] on p "Balance workforce capacity with business needs—anticipate shortages, surpluses,…" at bounding box center [452, 249] width 363 height 33
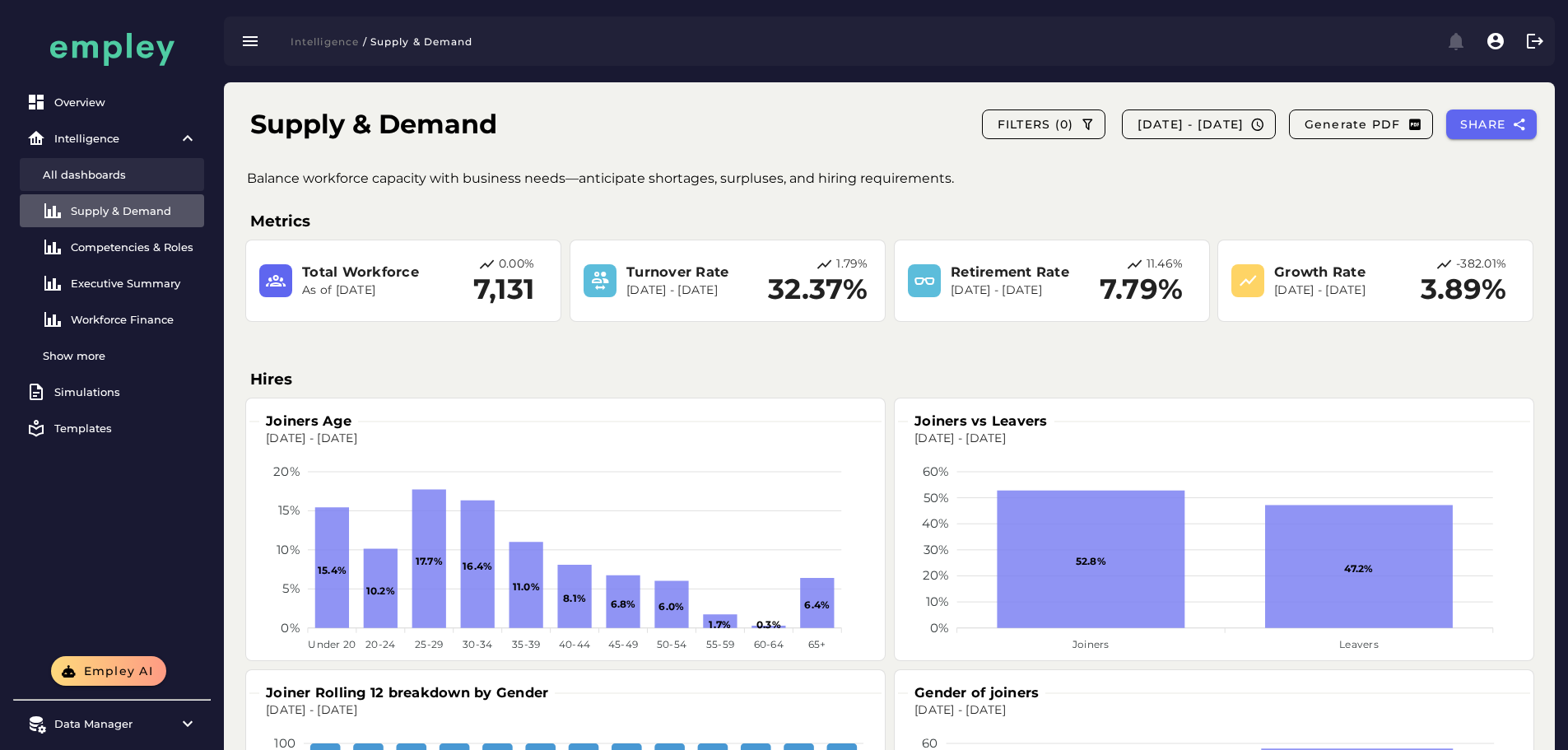
click at [124, 183] on link "All dashboards" at bounding box center [112, 174] width 185 height 33
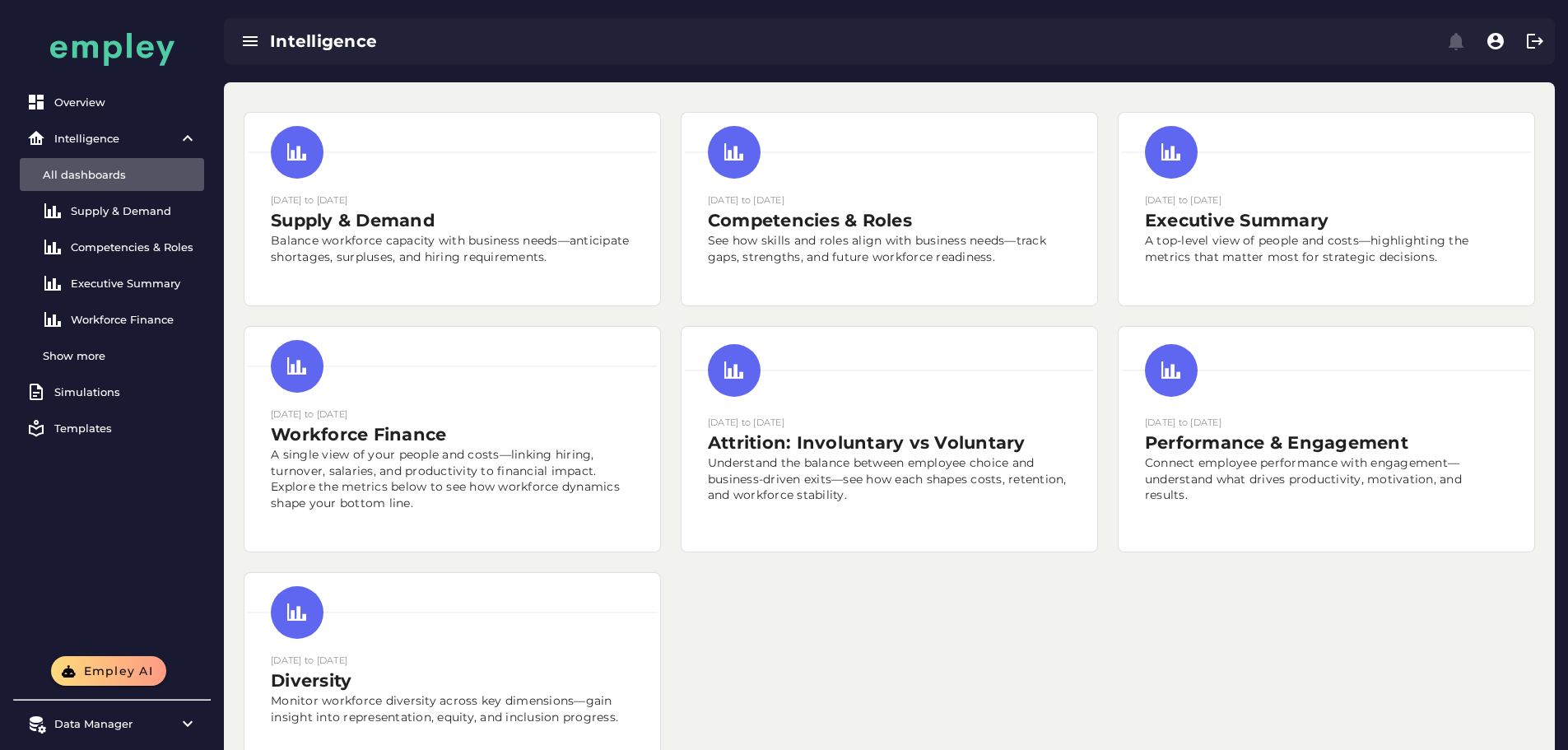
click at [122, 173] on div "All dashboards" at bounding box center [120, 174] width 155 height 13
click at [95, 92] on link "Overview" at bounding box center [112, 102] width 185 height 33
